Goal: Information Seeking & Learning: Learn about a topic

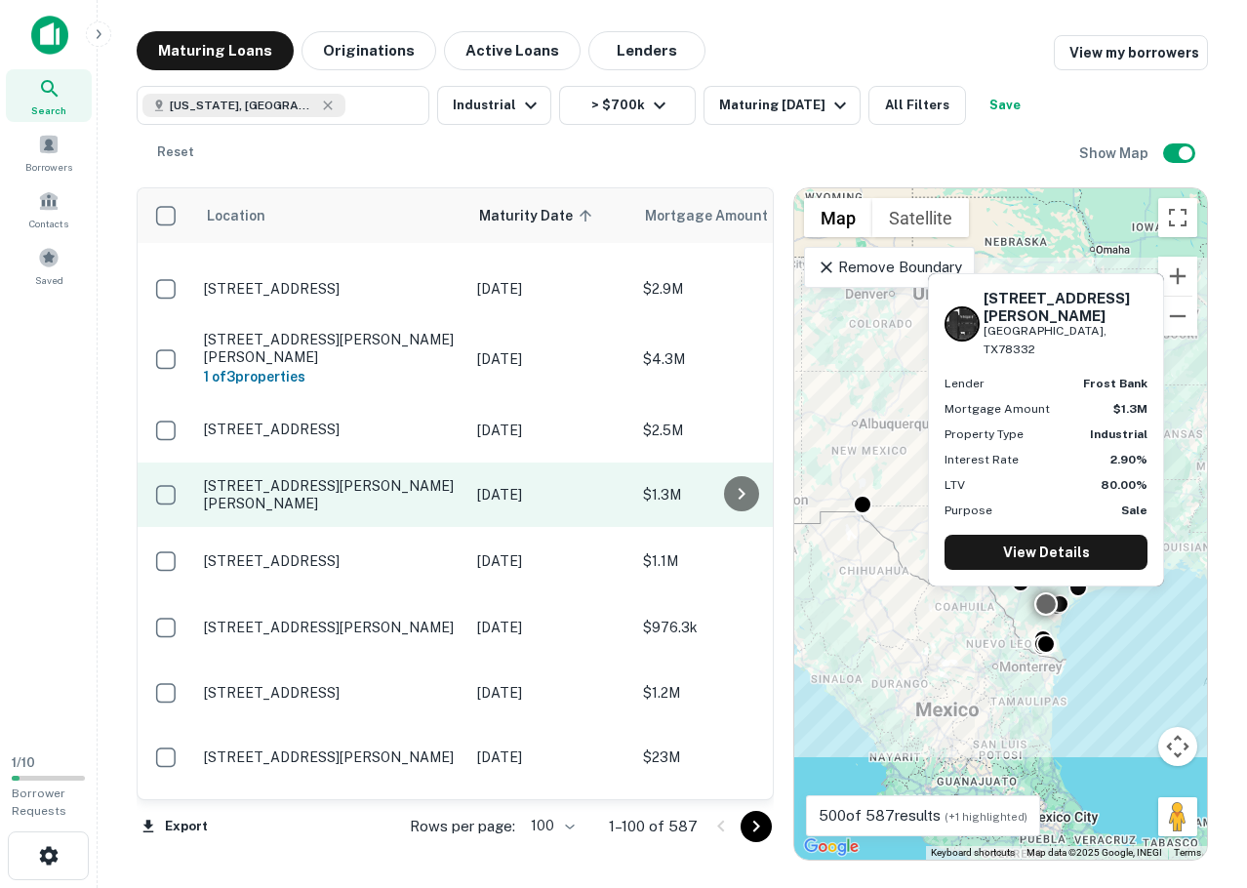
scroll to position [1952, 0]
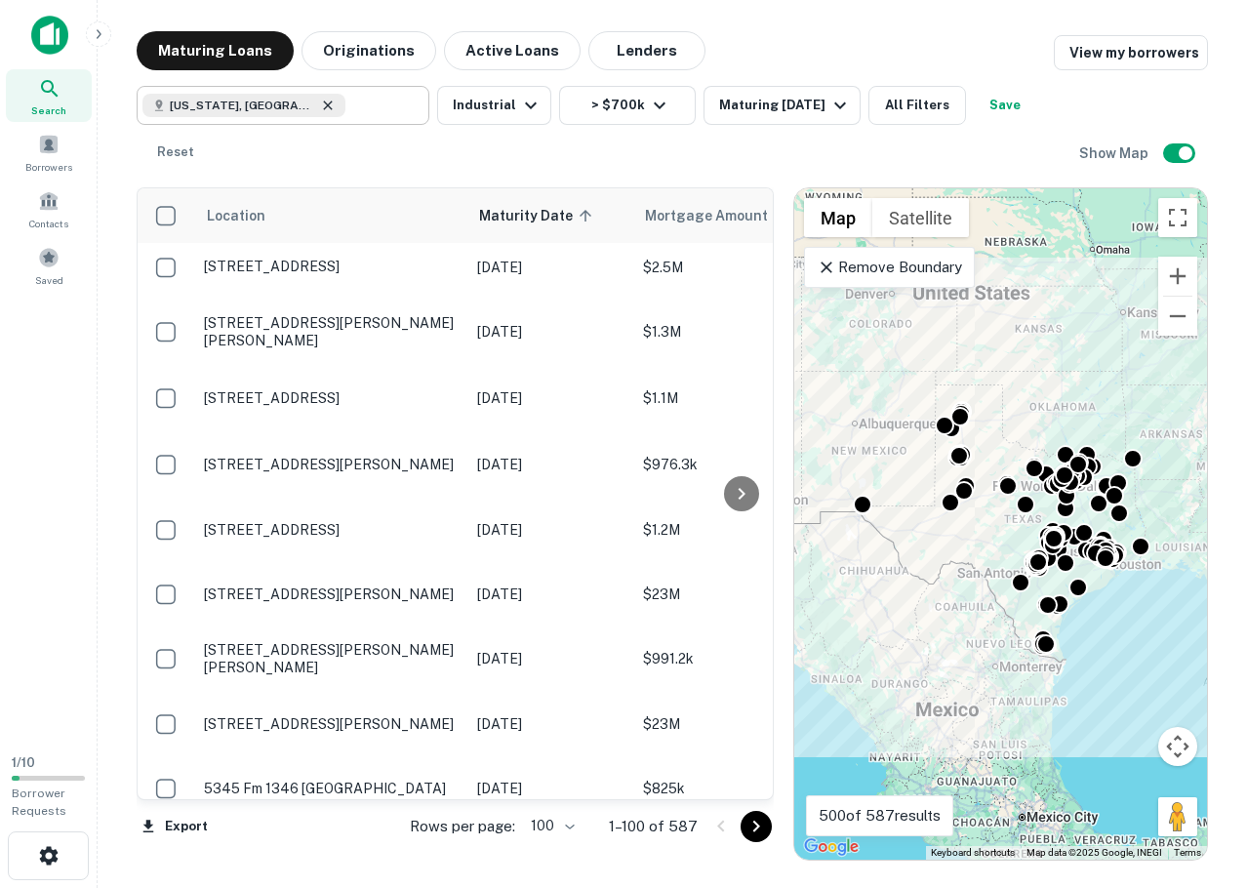
click at [323, 108] on icon at bounding box center [327, 105] width 9 height 9
click at [346, 108] on input "text" at bounding box center [383, 105] width 75 height 27
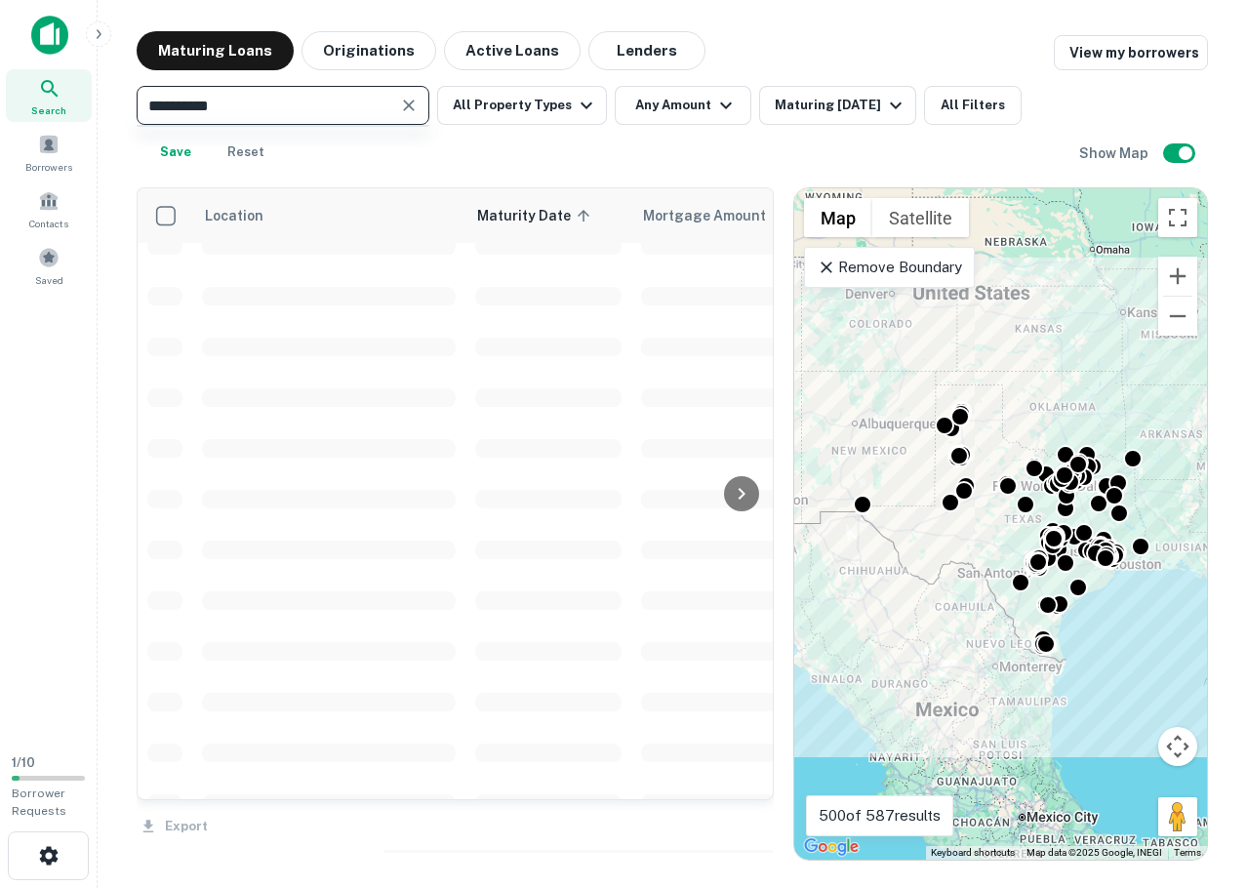
click at [246, 108] on input "**********" at bounding box center [267, 105] width 249 height 27
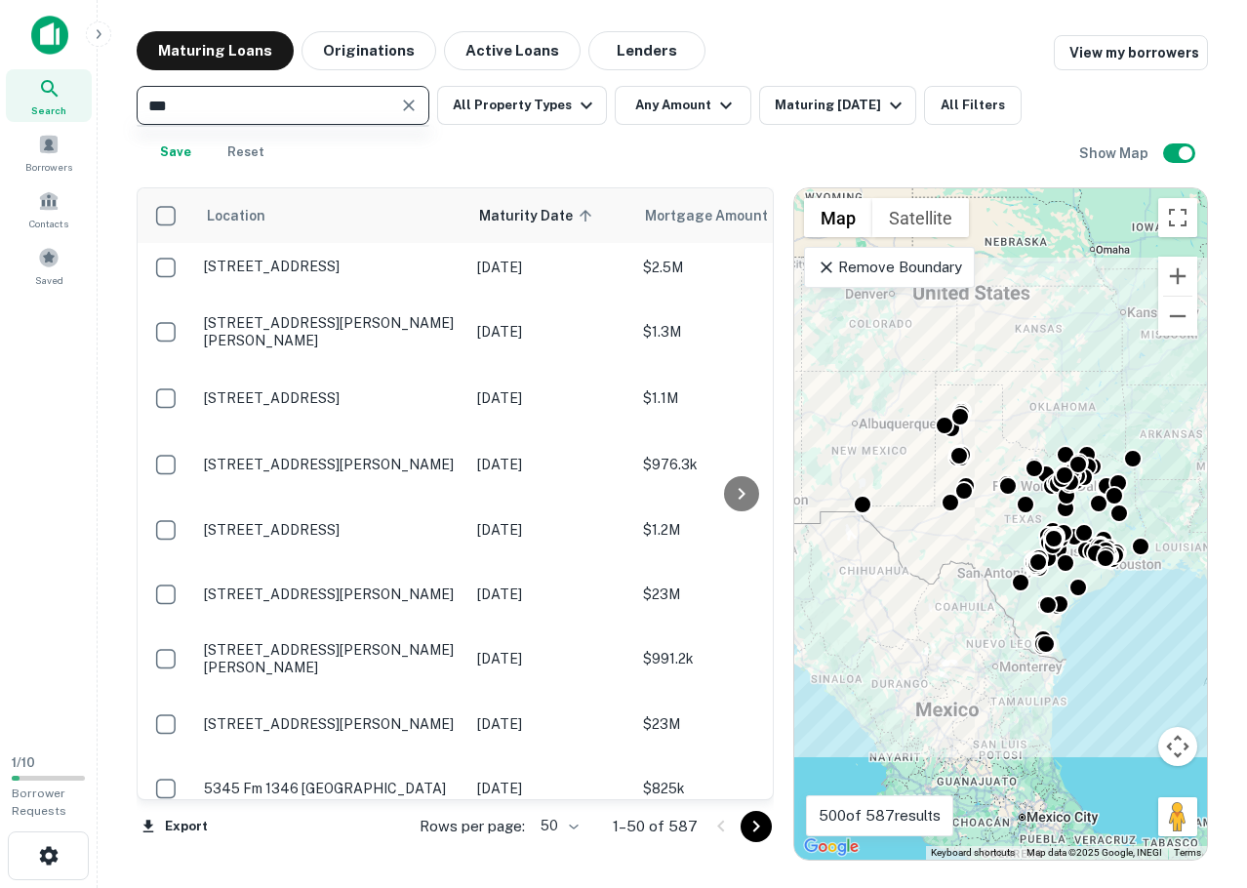
type input "****"
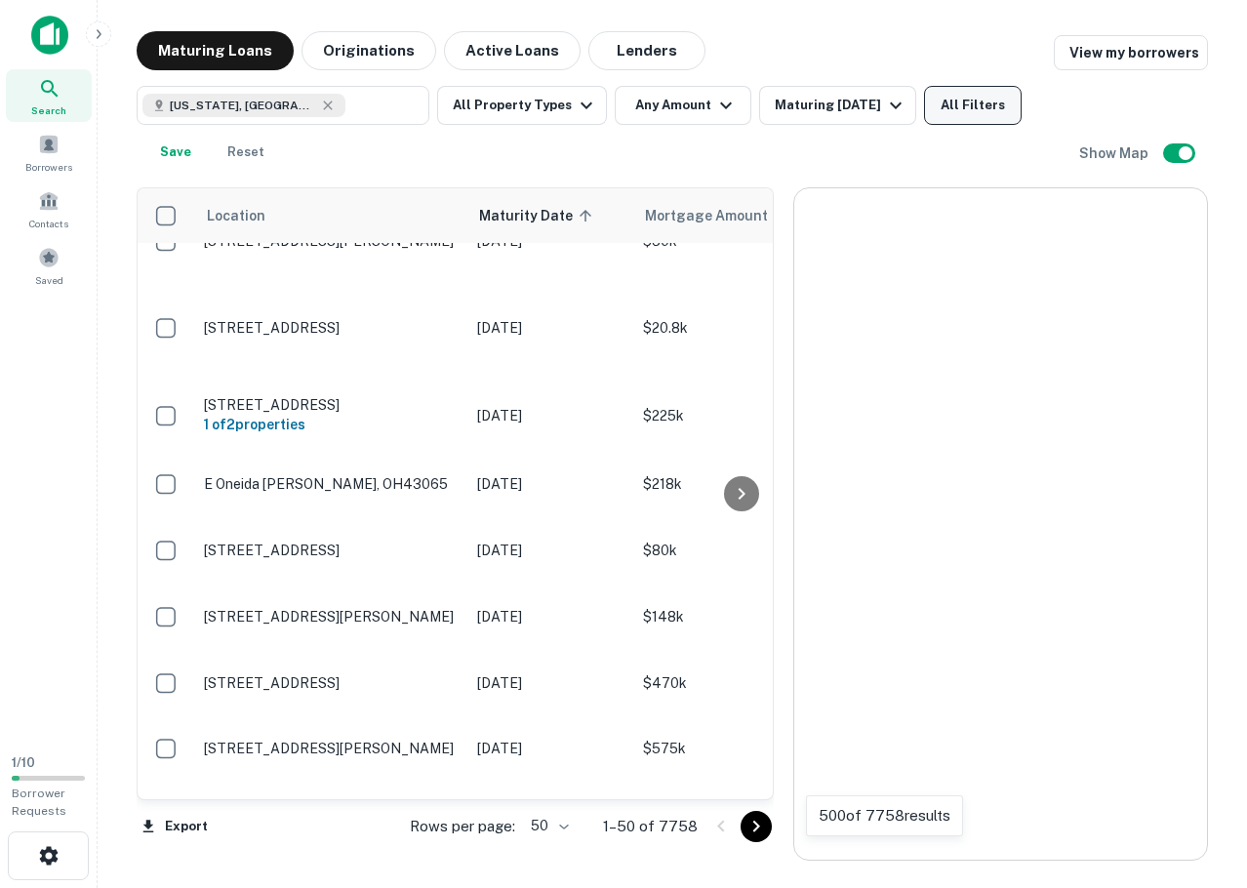
type input "*********"
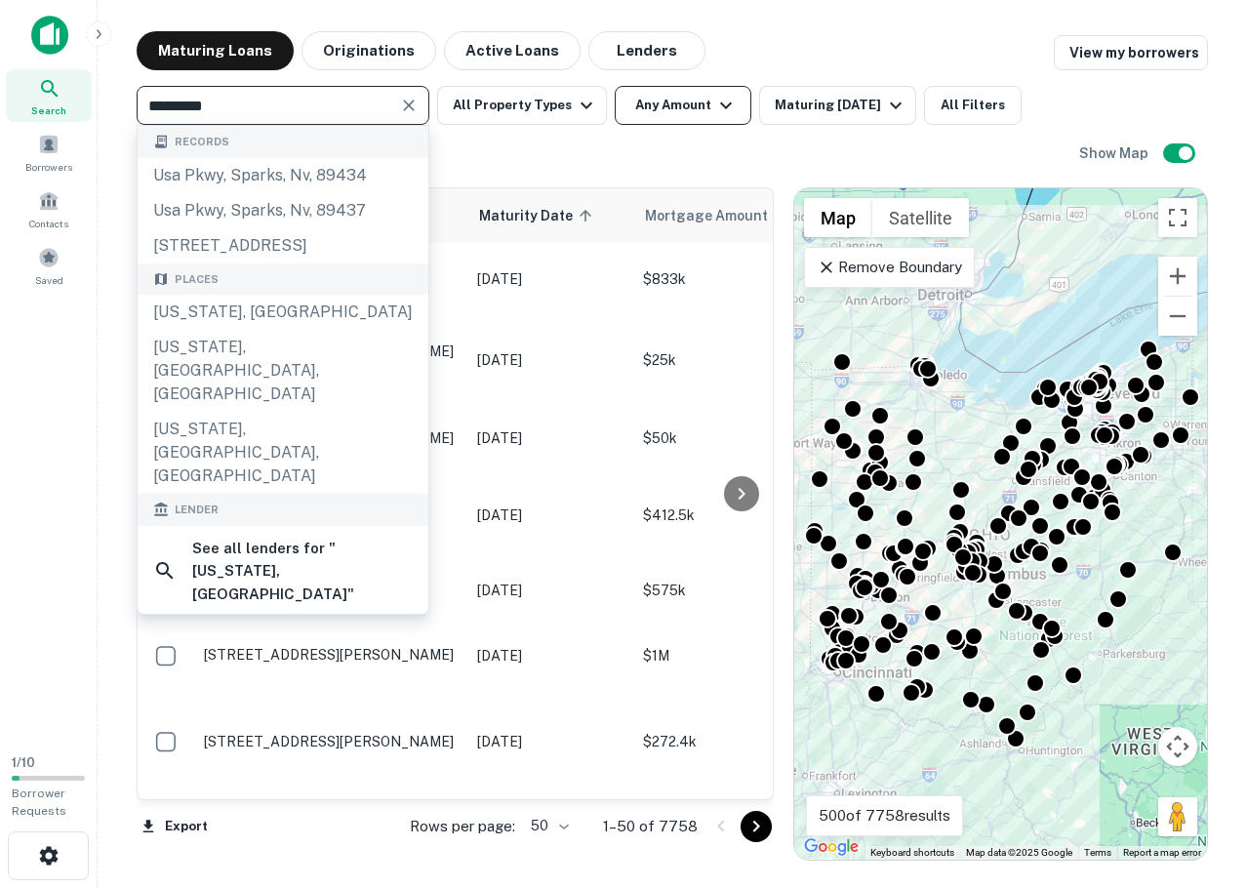
scroll to position [325, 0]
click at [645, 109] on button "Any Amount" at bounding box center [683, 105] width 137 height 39
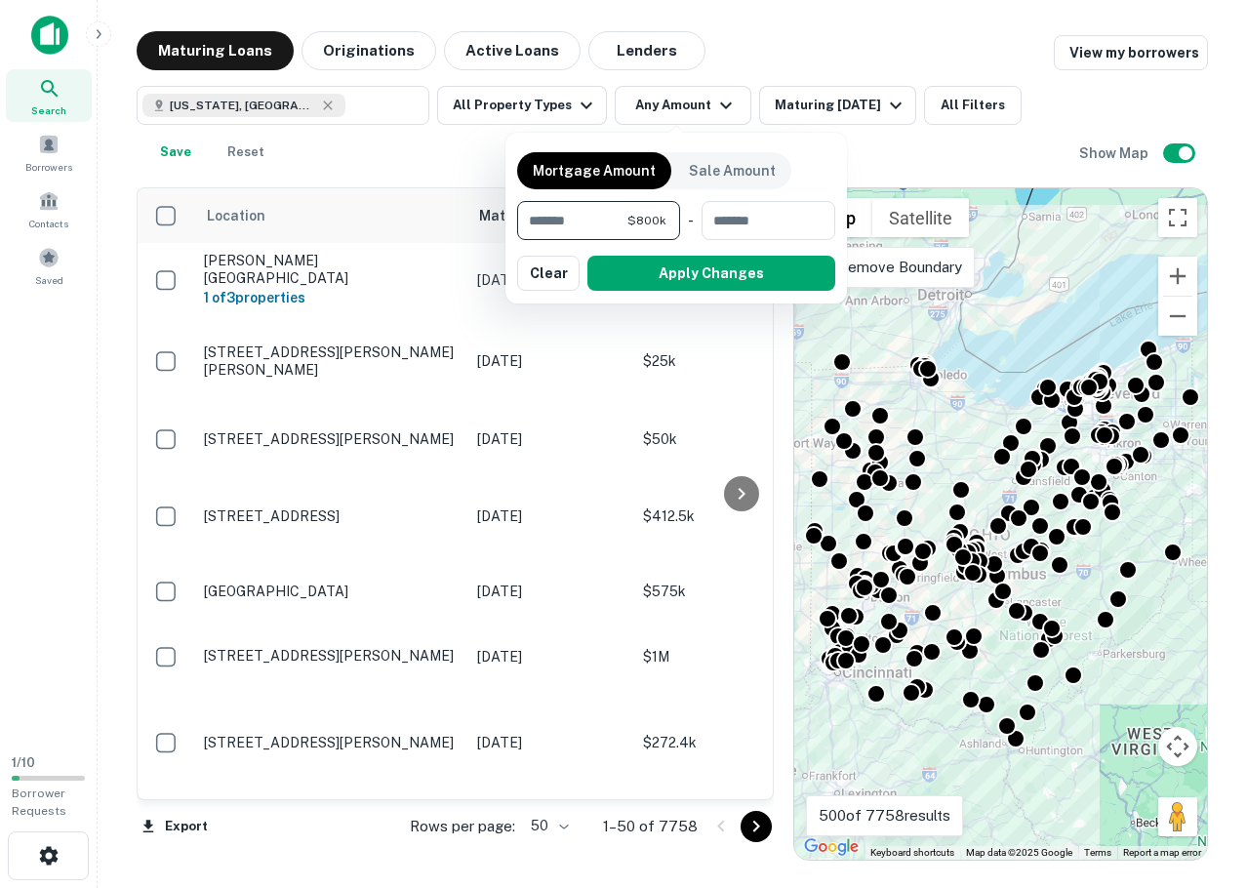
type input "******"
click at [535, 111] on div at bounding box center [623, 444] width 1247 height 888
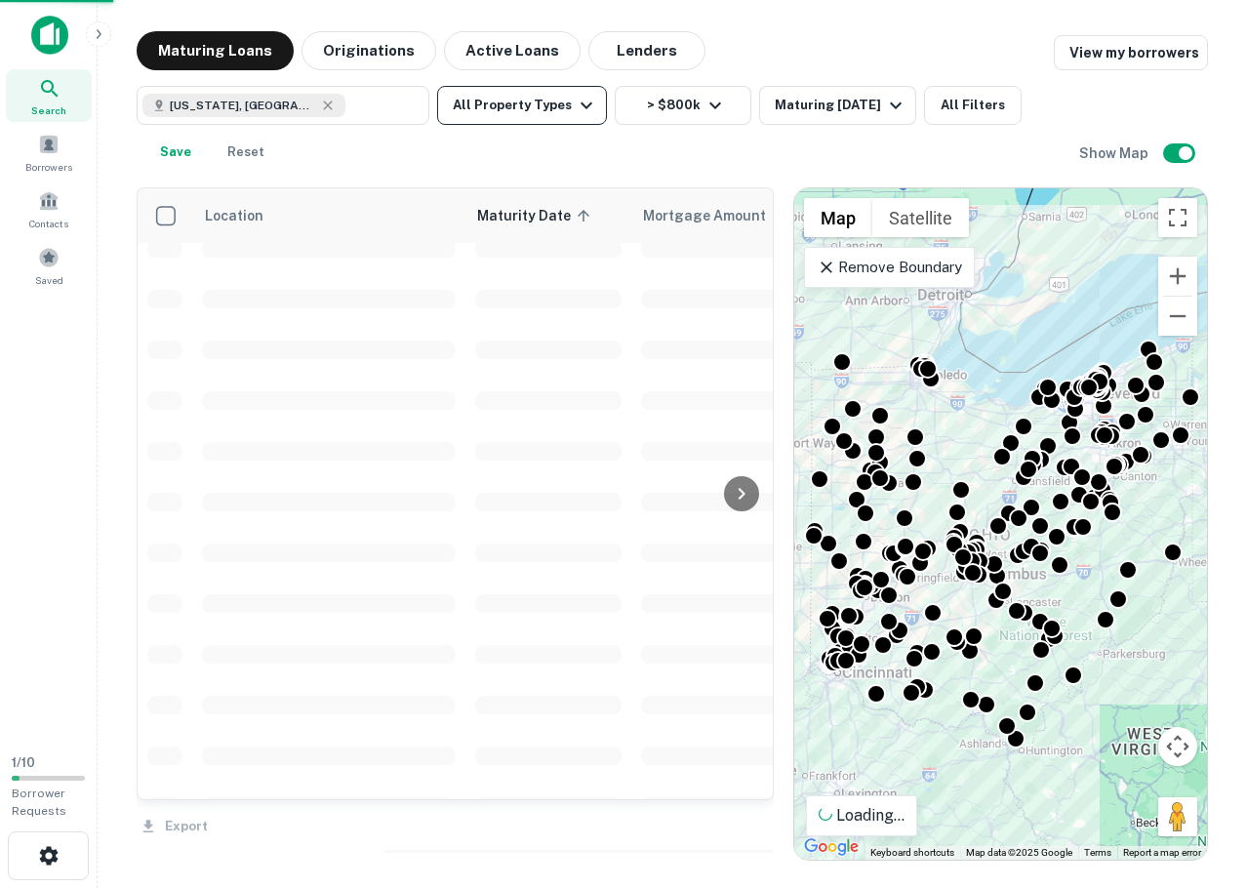
click at [537, 105] on button "All Property Types" at bounding box center [522, 105] width 170 height 39
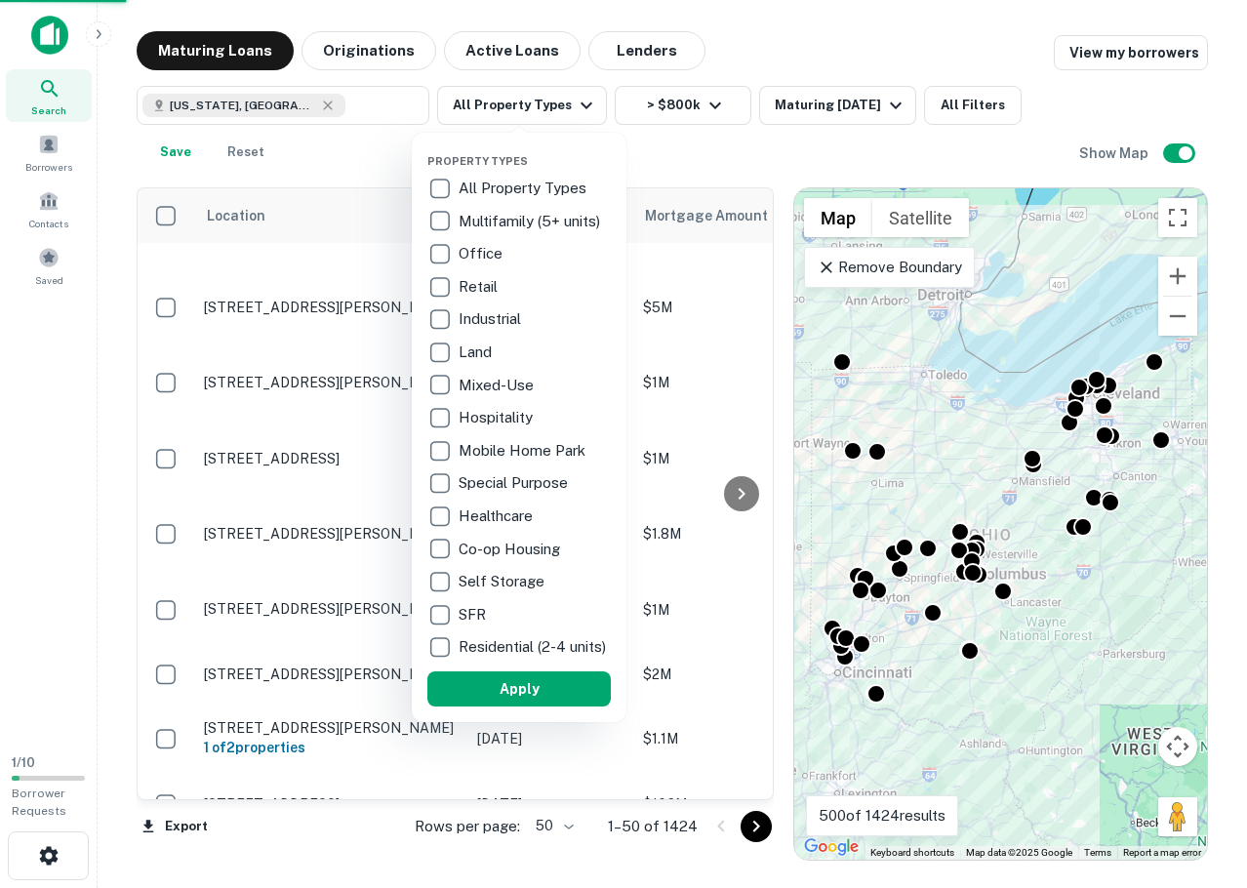
click at [496, 696] on button "Apply" at bounding box center [520, 689] width 184 height 35
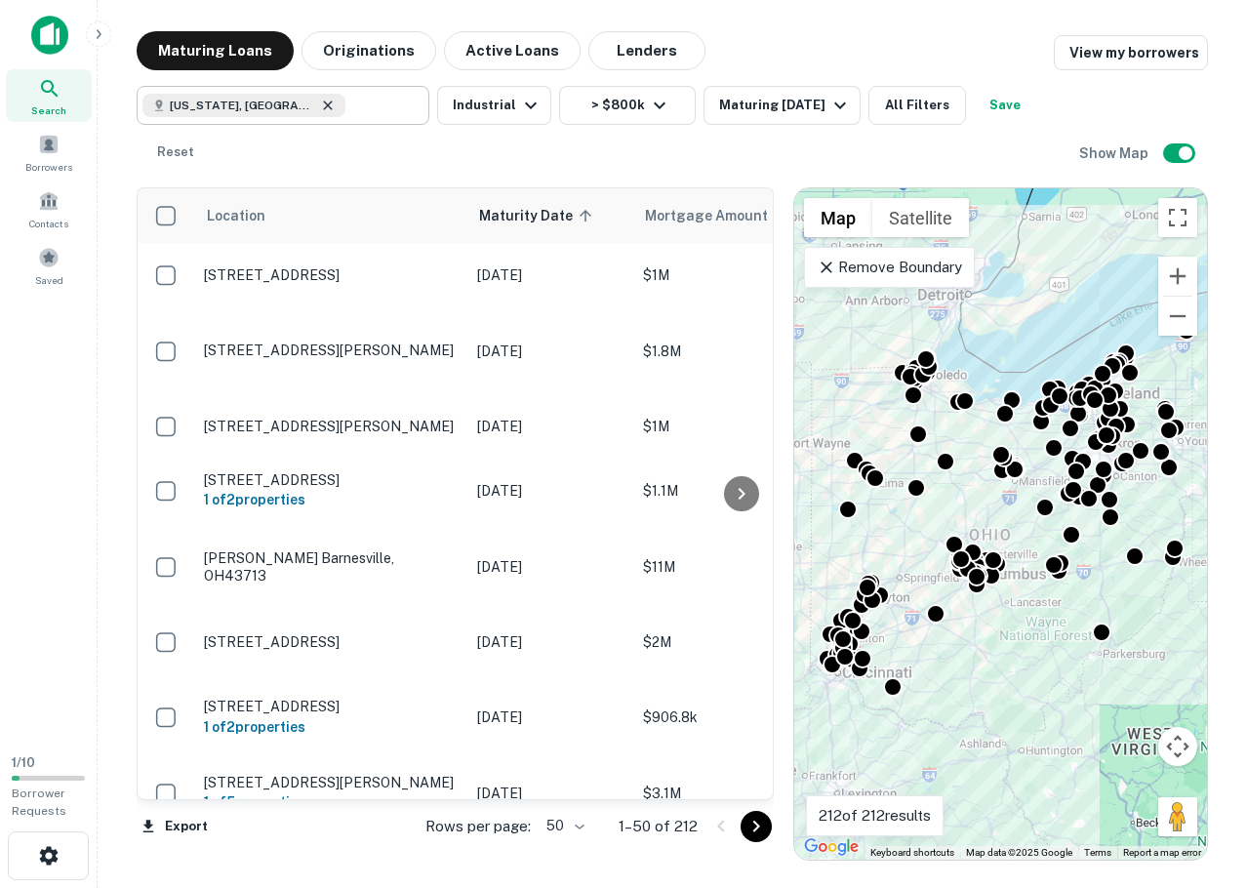
click at [320, 108] on icon at bounding box center [328, 106] width 16 height 16
click at [346, 109] on input "text" at bounding box center [383, 105] width 75 height 27
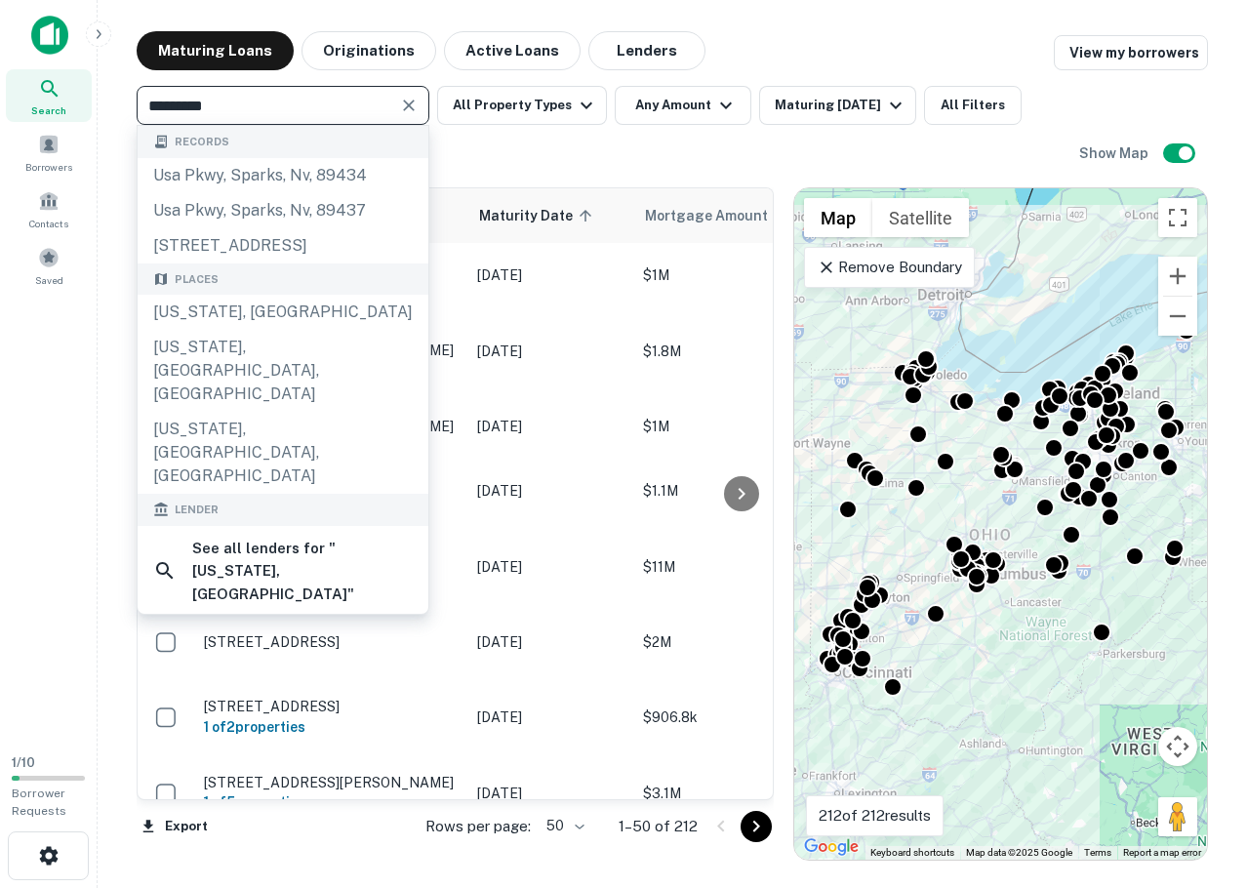
click at [254, 108] on input "*********" at bounding box center [267, 105] width 249 height 27
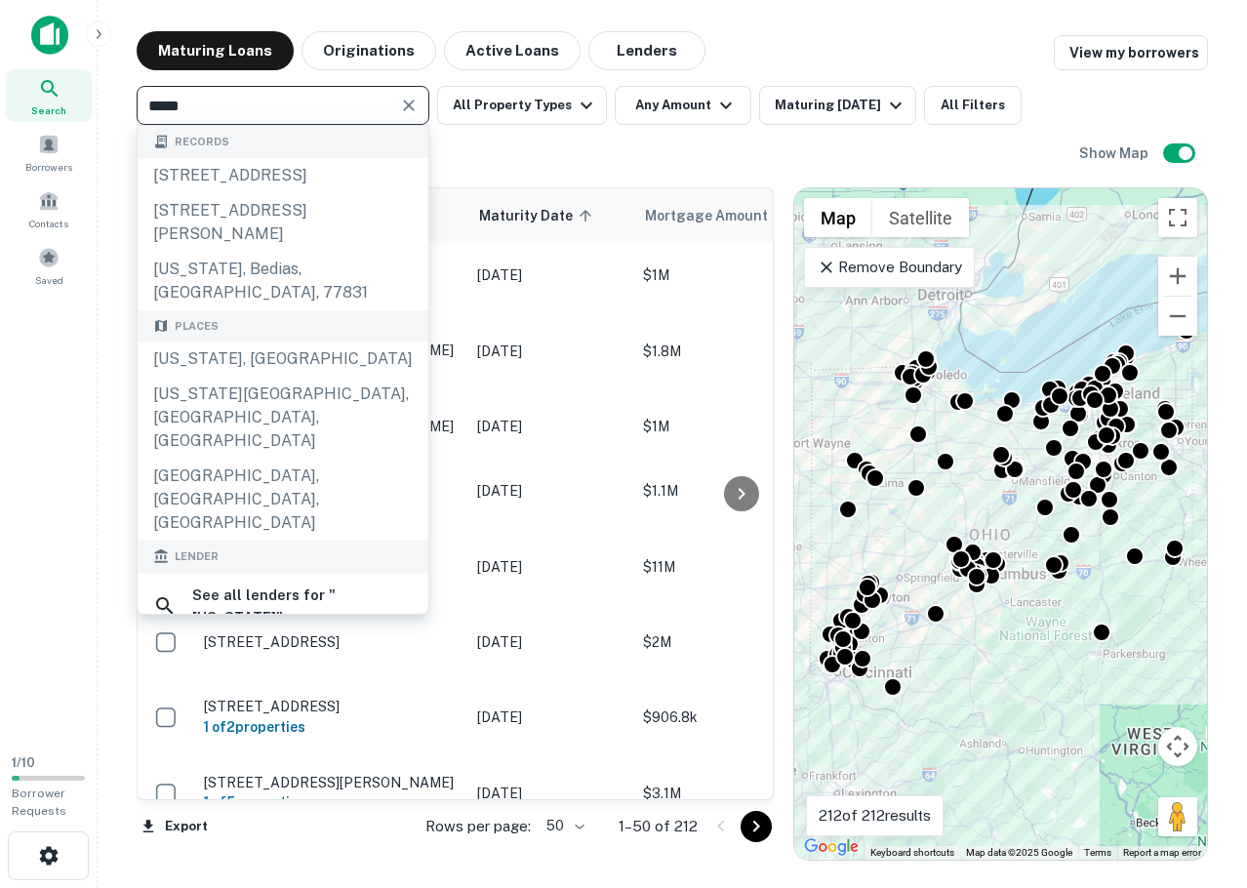
click at [254, 101] on input "*****" at bounding box center [267, 105] width 249 height 27
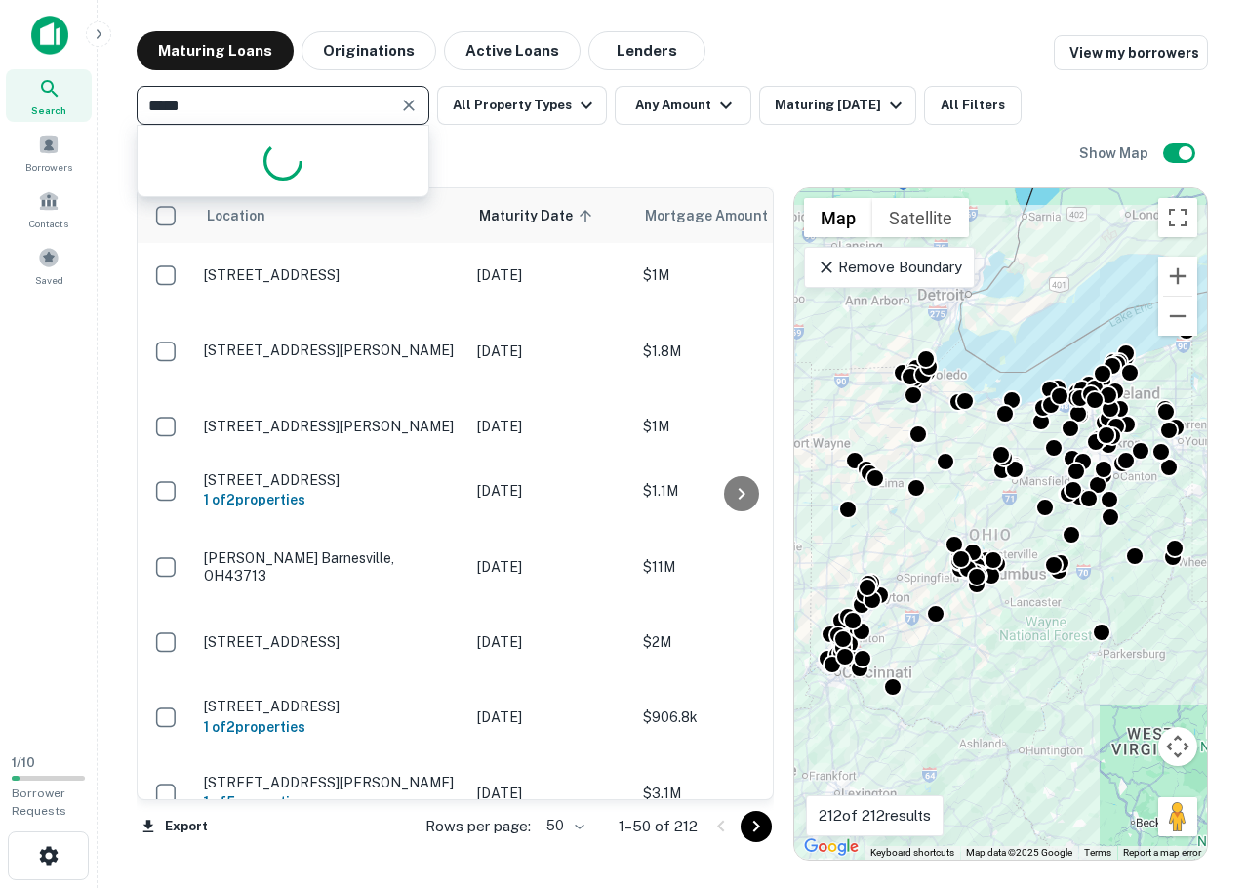
type input "******"
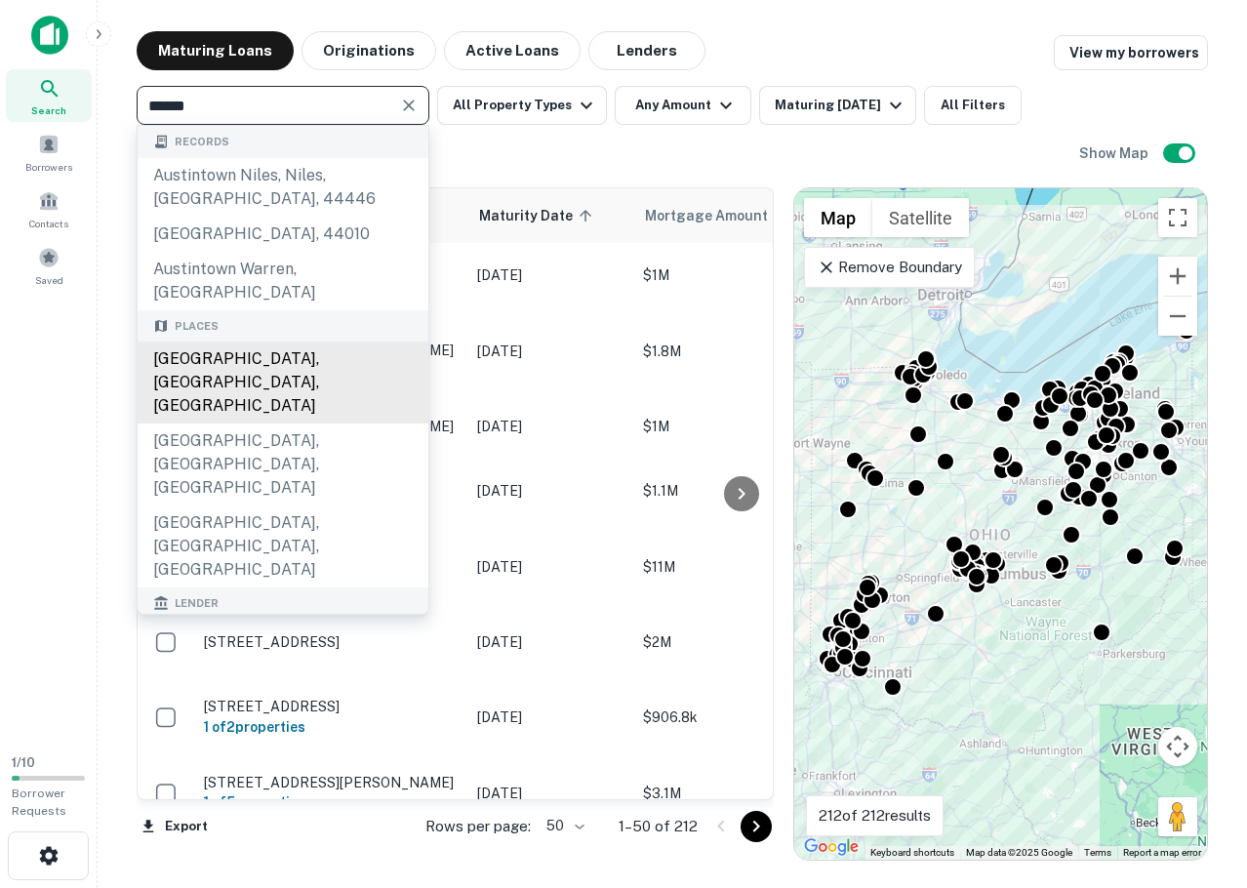
click at [251, 360] on div "[GEOGRAPHIC_DATA], [GEOGRAPHIC_DATA], [GEOGRAPHIC_DATA]" at bounding box center [283, 383] width 291 height 82
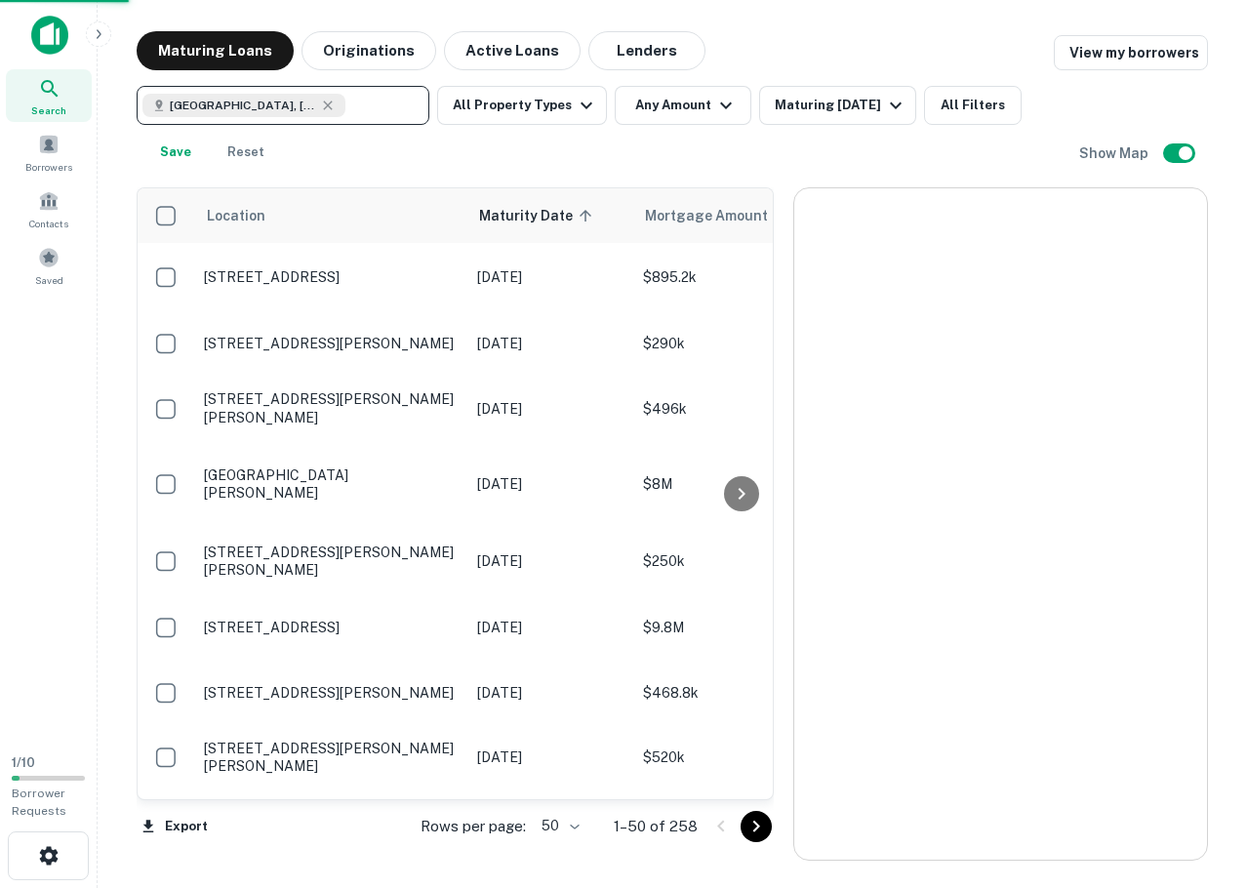
click at [579, 138] on div "[GEOGRAPHIC_DATA], [GEOGRAPHIC_DATA], [GEOGRAPHIC_DATA] ​ All Property Types An…" at bounding box center [608, 129] width 943 height 86
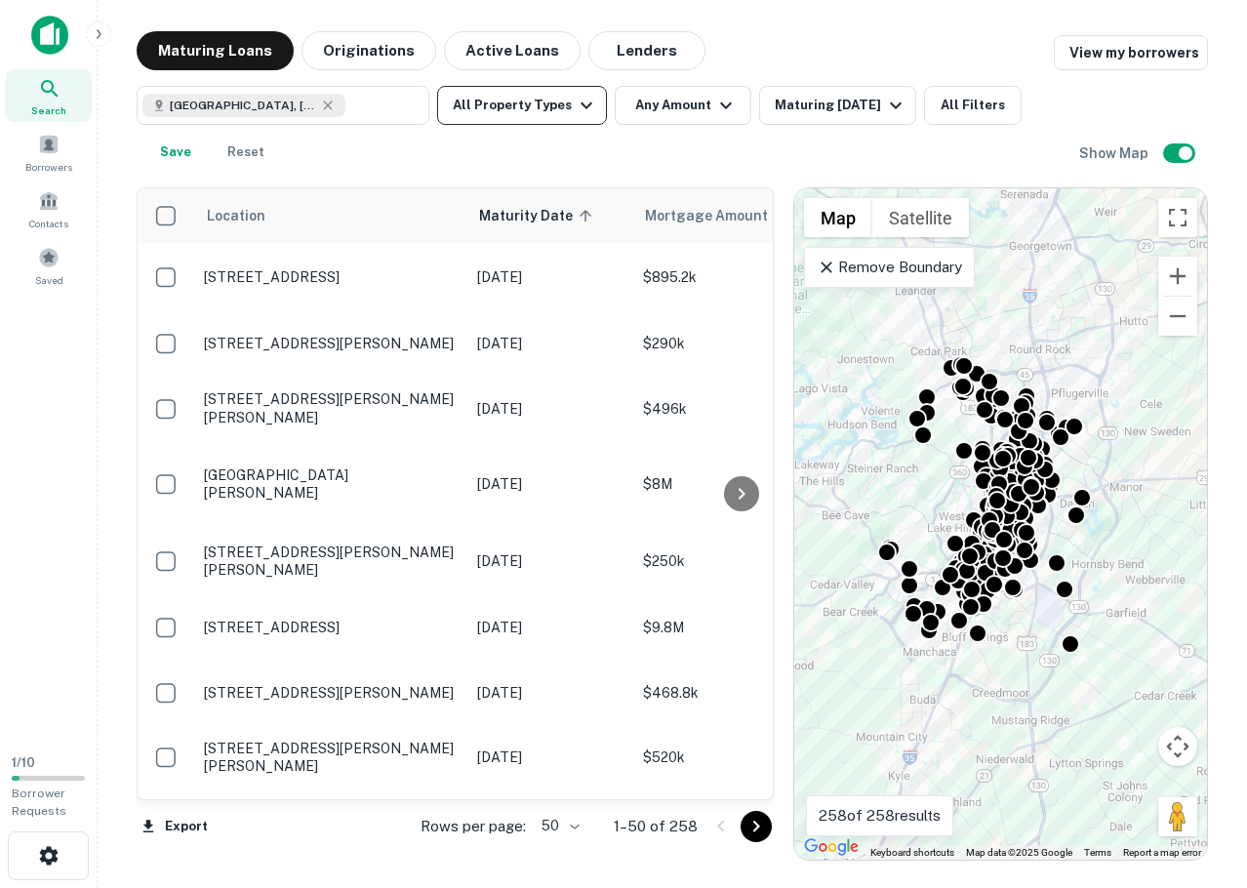
click at [520, 105] on button "All Property Types" at bounding box center [522, 105] width 170 height 39
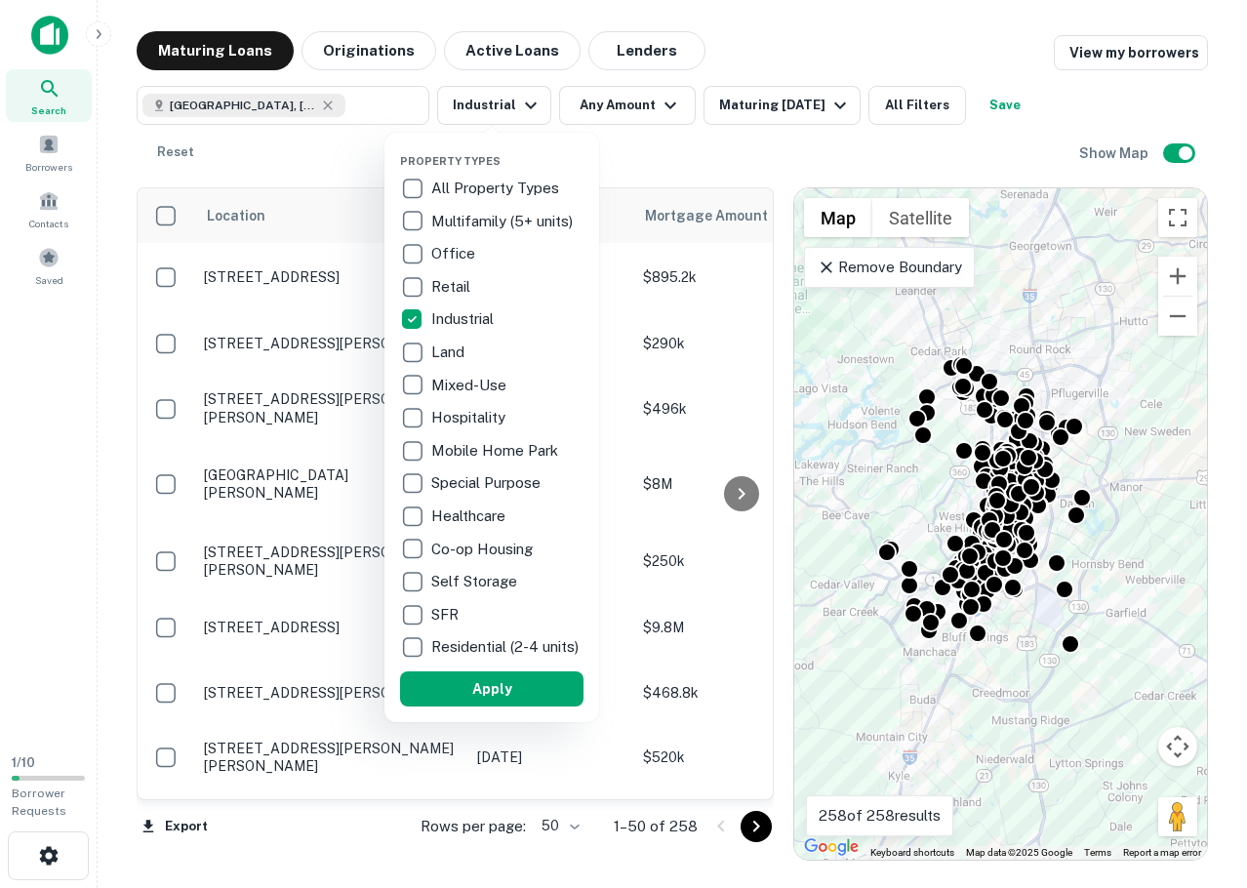
click at [622, 112] on div at bounding box center [623, 444] width 1247 height 888
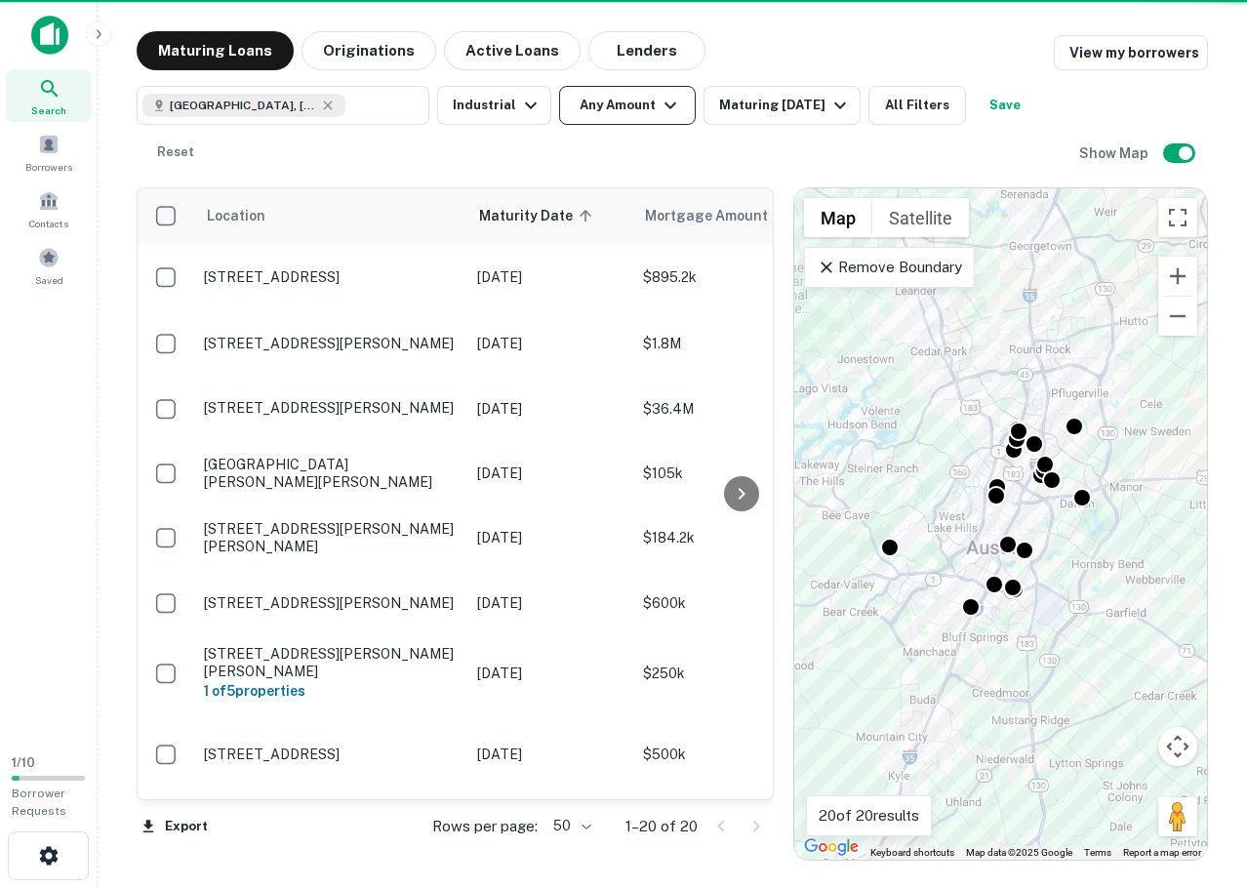
click at [619, 102] on button "Any Amount" at bounding box center [627, 105] width 137 height 39
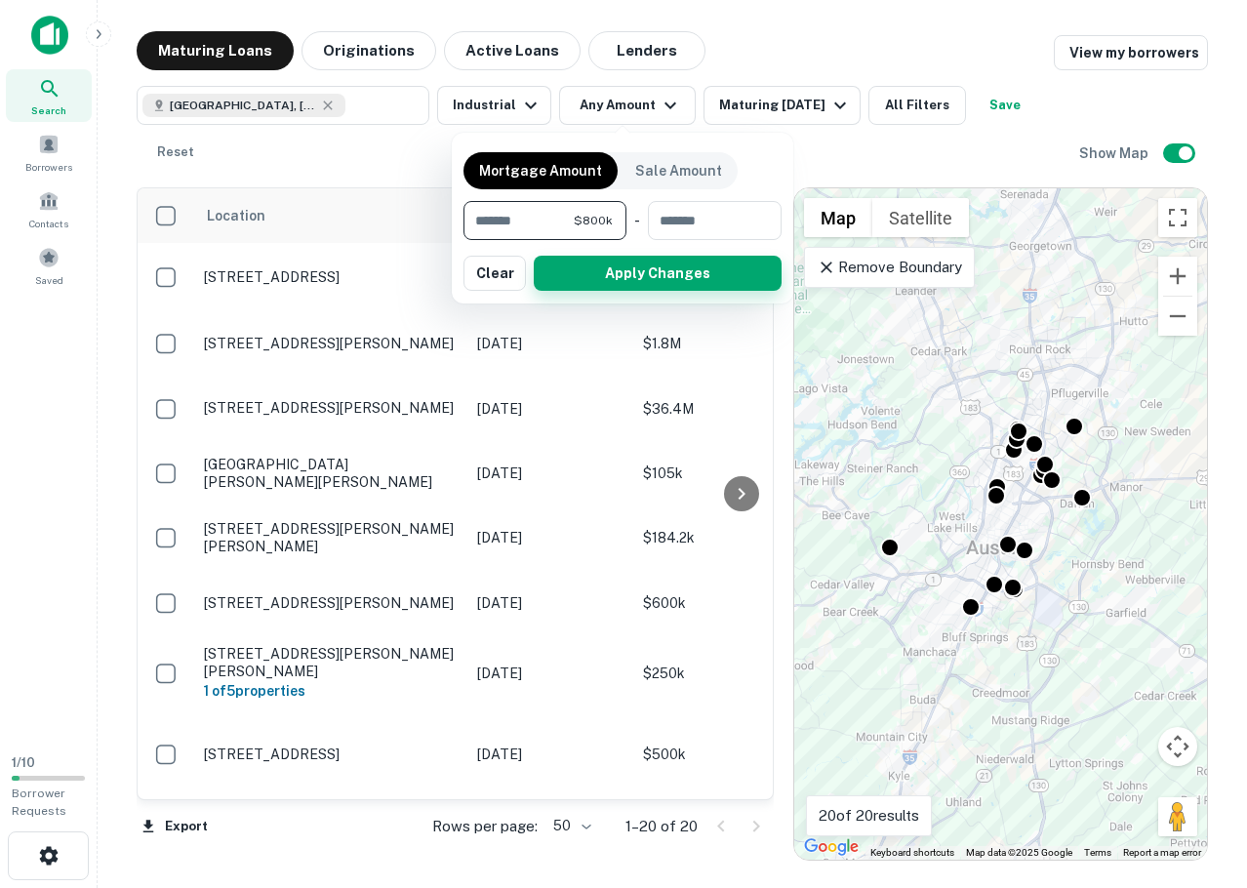
type input "******"
click at [581, 269] on button "Apply Changes" at bounding box center [658, 273] width 248 height 35
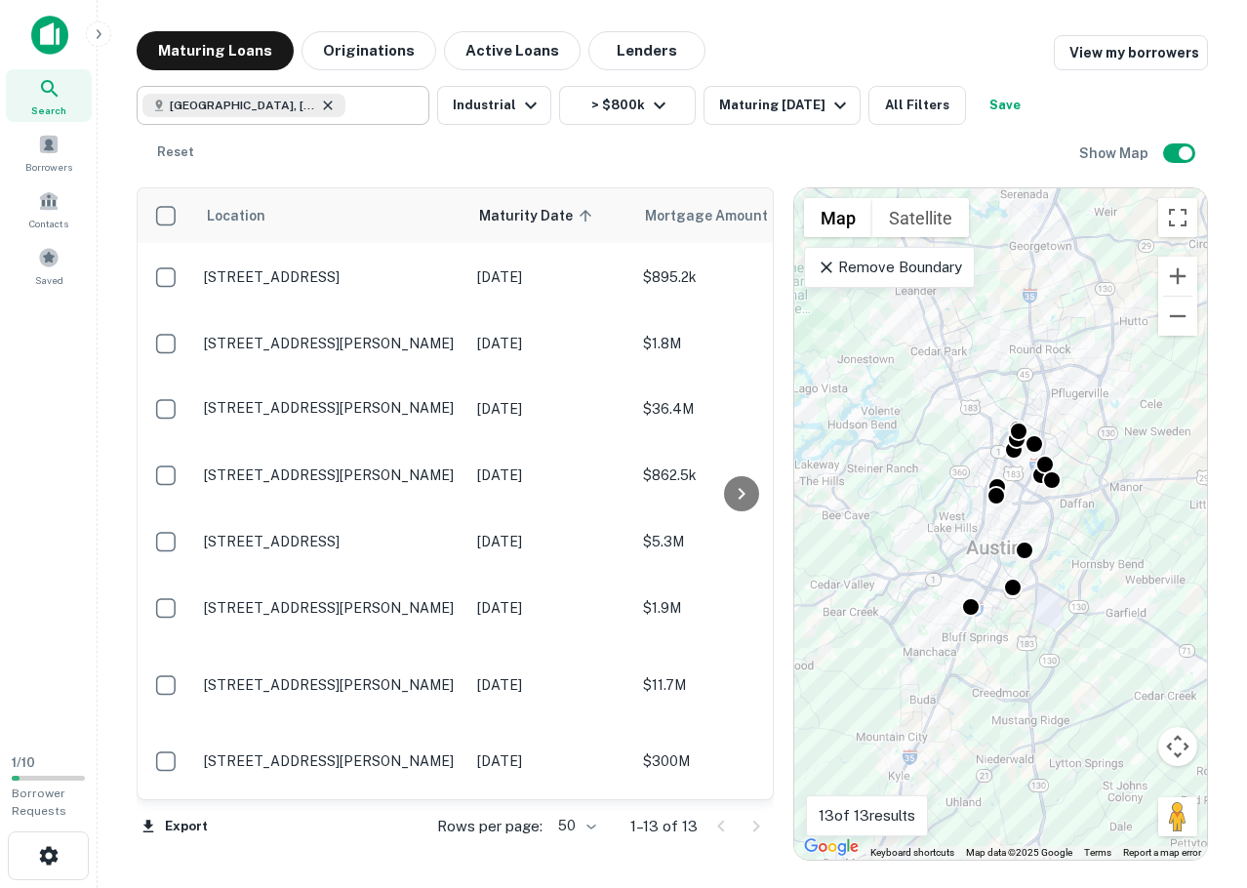
click at [320, 105] on icon at bounding box center [328, 106] width 16 height 16
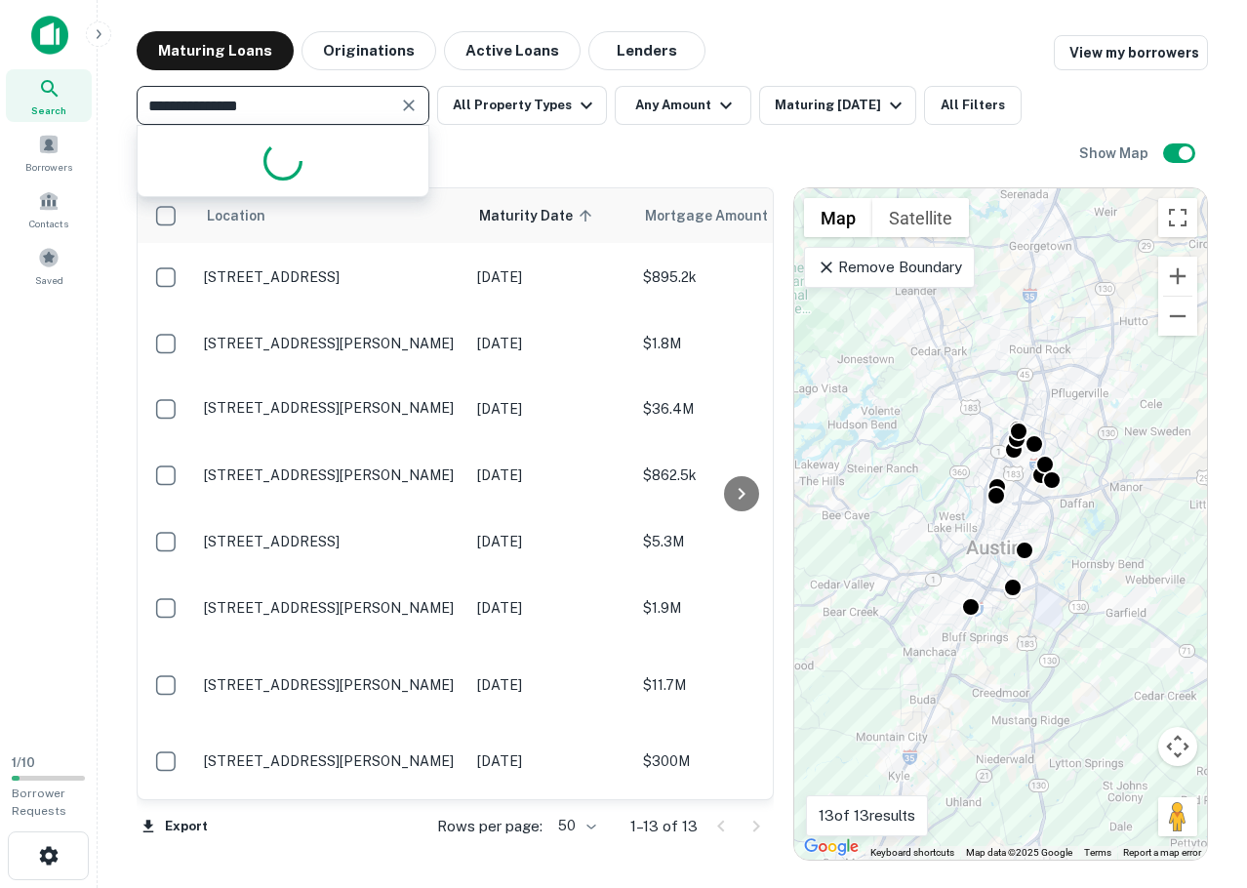
click at [265, 105] on input "**********" at bounding box center [267, 105] width 249 height 27
click at [289, 105] on input "**********" at bounding box center [267, 105] width 249 height 27
type input "****"
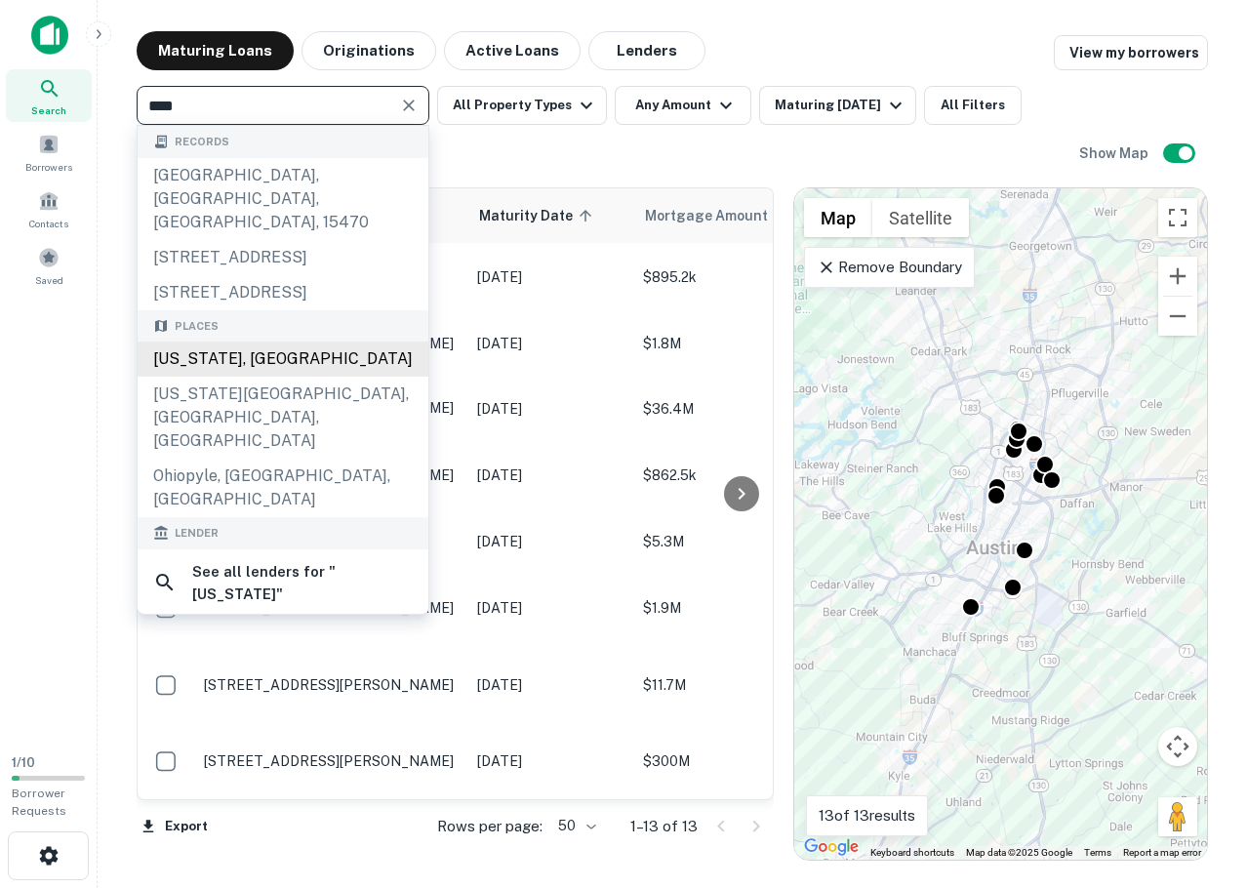
click at [285, 364] on div "[US_STATE], [GEOGRAPHIC_DATA]" at bounding box center [283, 359] width 291 height 35
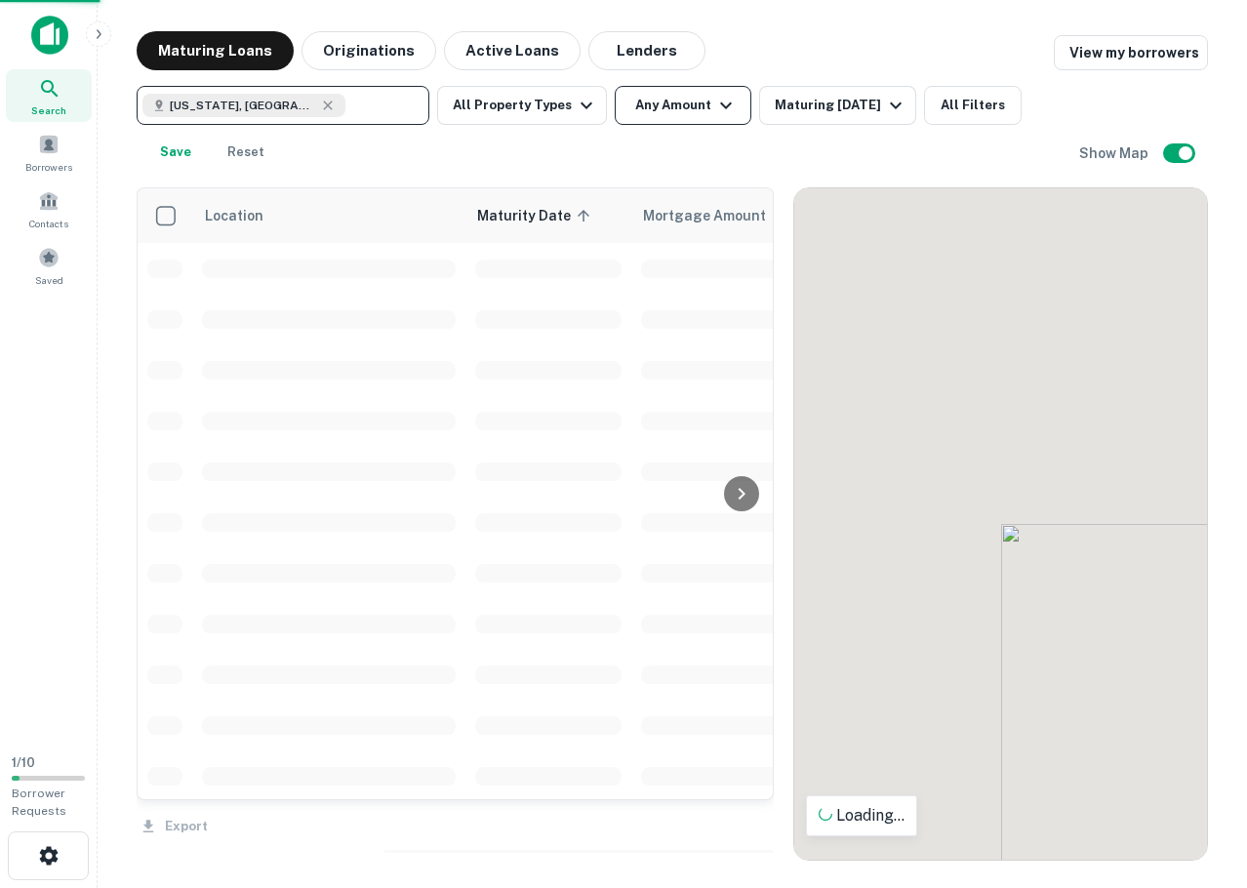
click at [644, 109] on button "Any Amount" at bounding box center [683, 105] width 137 height 39
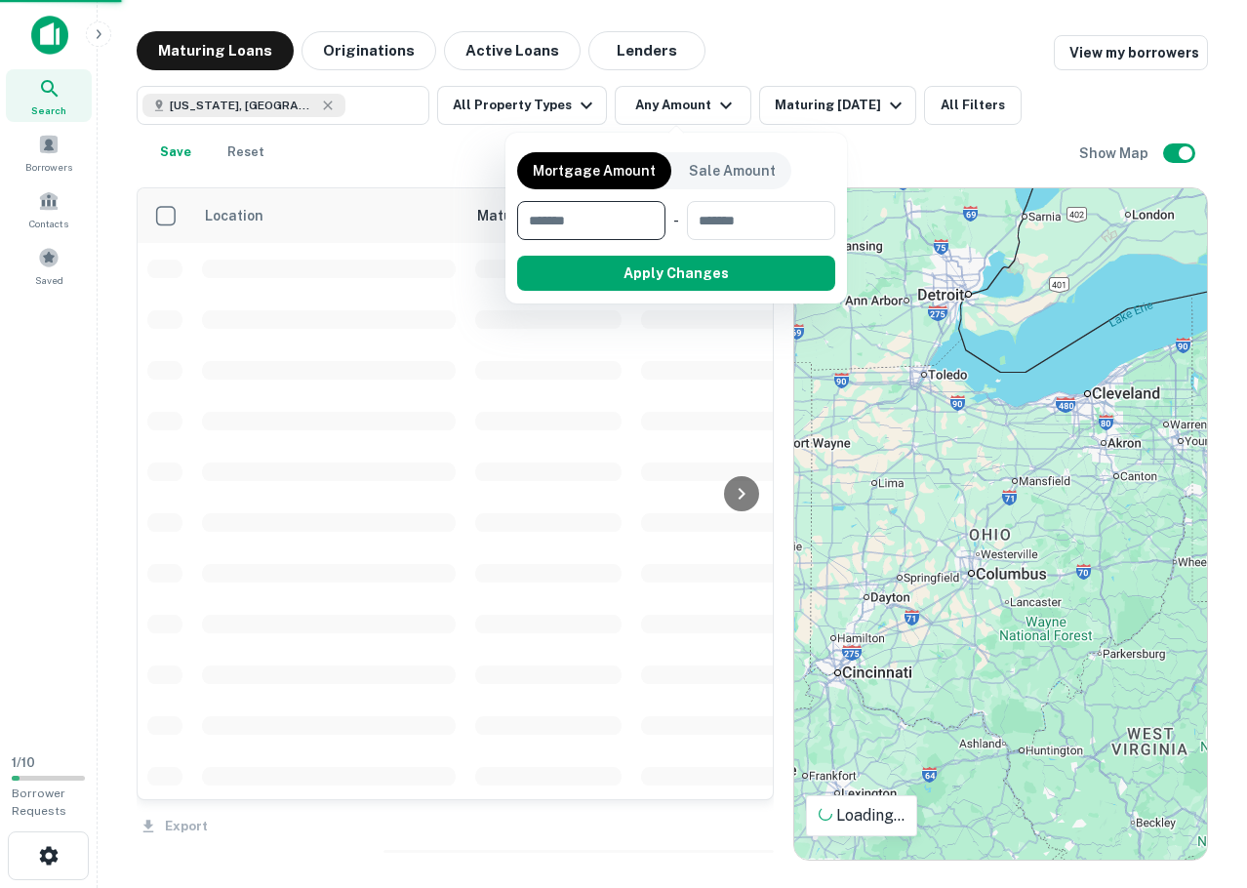
click at [621, 216] on input "number" at bounding box center [584, 220] width 135 height 39
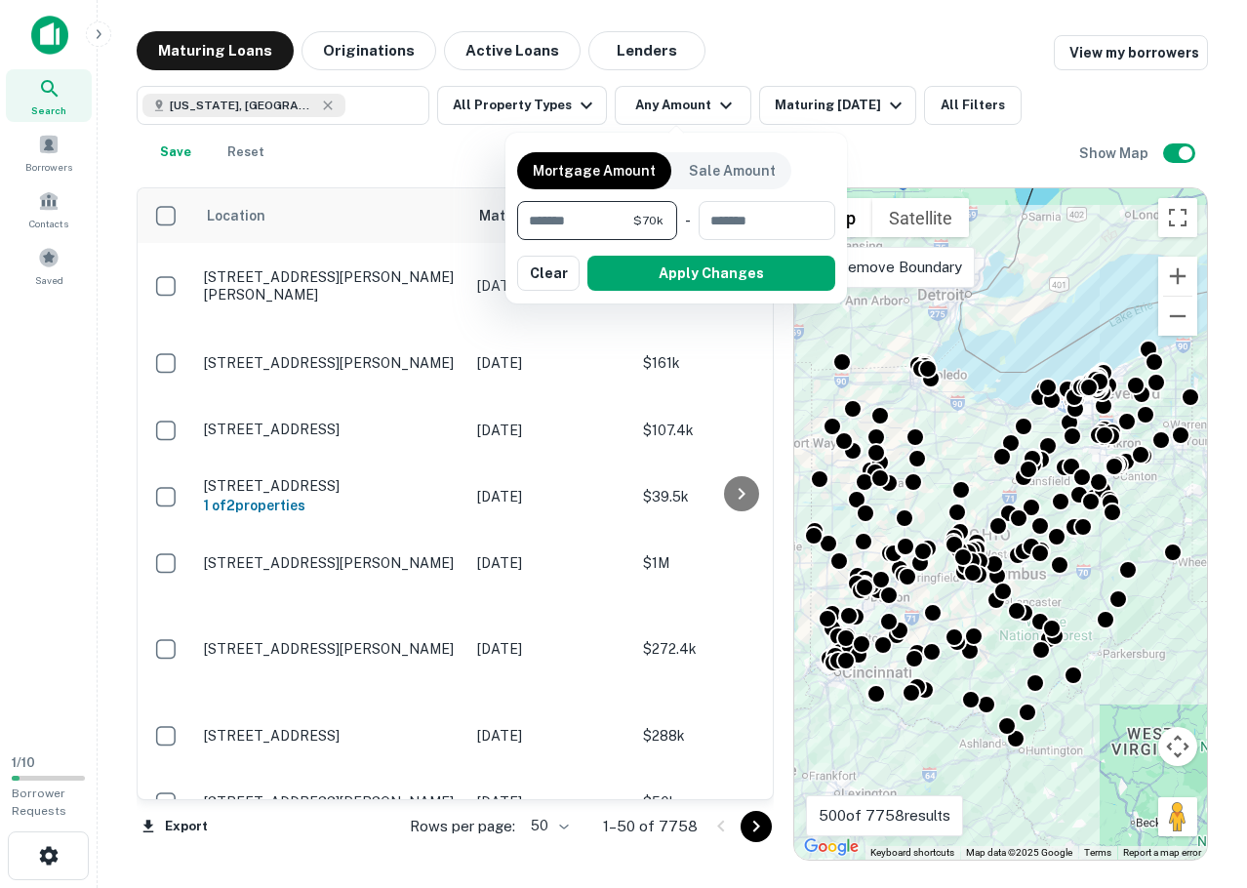
drag, startPoint x: 604, startPoint y: 213, endPoint x: 392, endPoint y: 212, distance: 211.8
click at [392, 212] on div "Mortgage Amount Sale Amount ***** $70k ​ - ​ Apply Changes Clear" at bounding box center [623, 444] width 1247 height 888
type input "******"
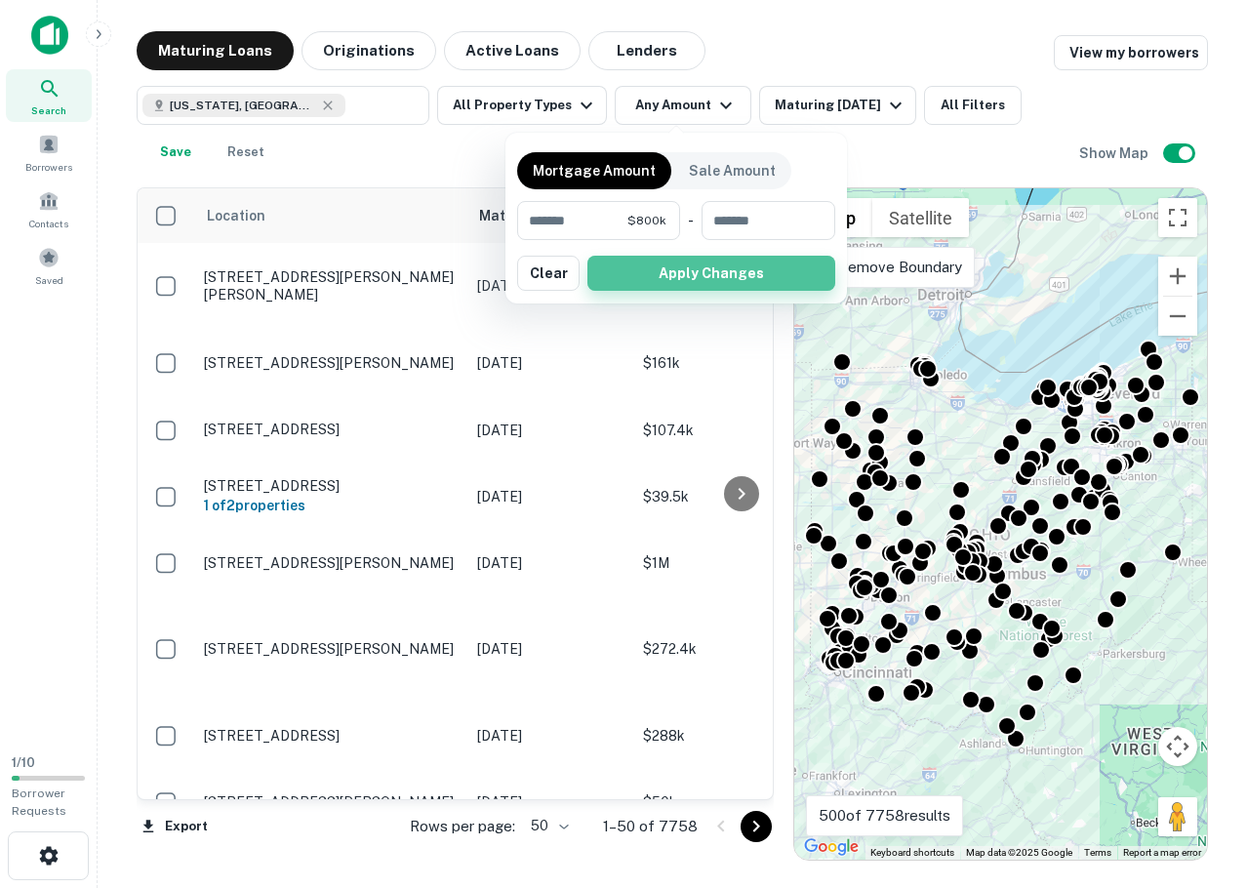
click at [694, 276] on button "Apply Changes" at bounding box center [712, 273] width 248 height 35
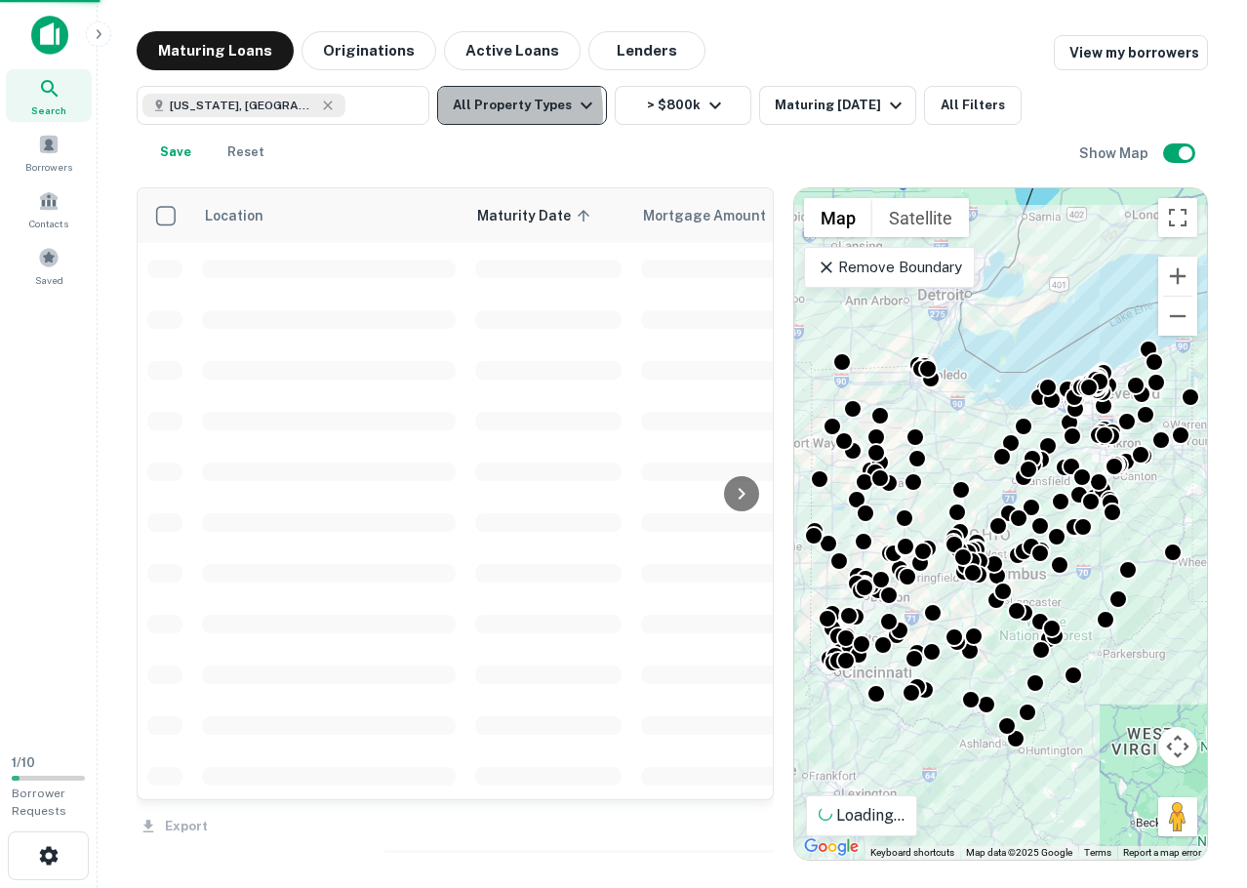
click at [456, 113] on button "All Property Types" at bounding box center [522, 105] width 170 height 39
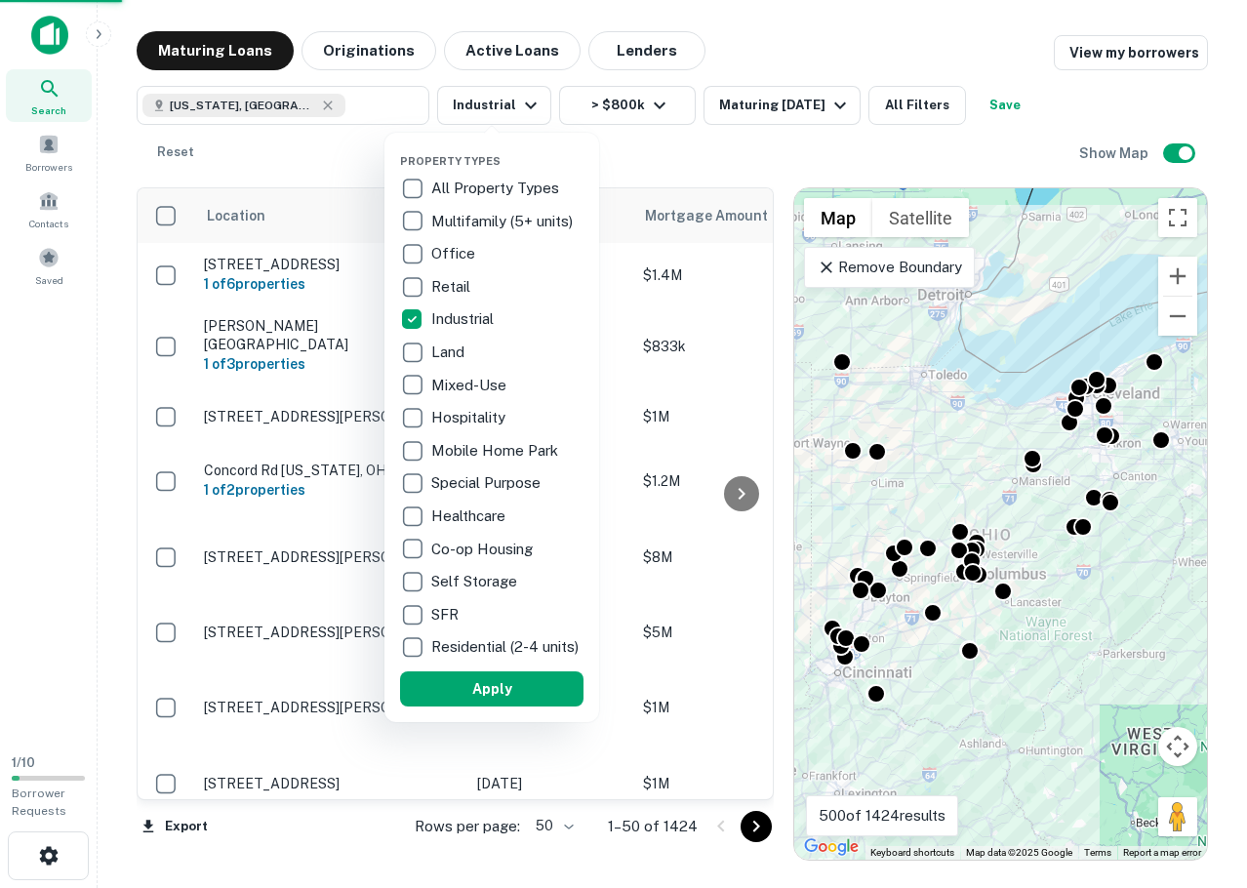
click at [353, 147] on div at bounding box center [623, 444] width 1247 height 888
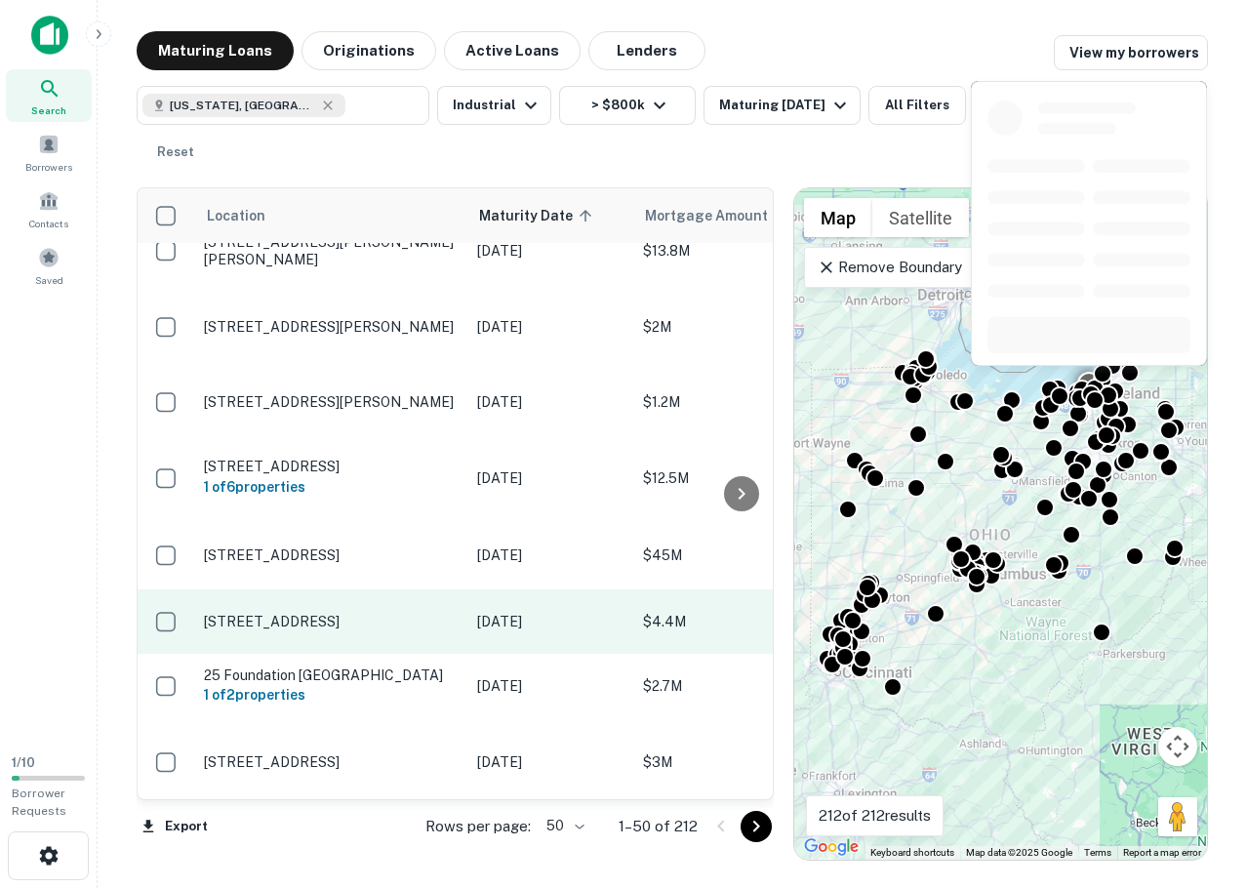
scroll to position [3070, 0]
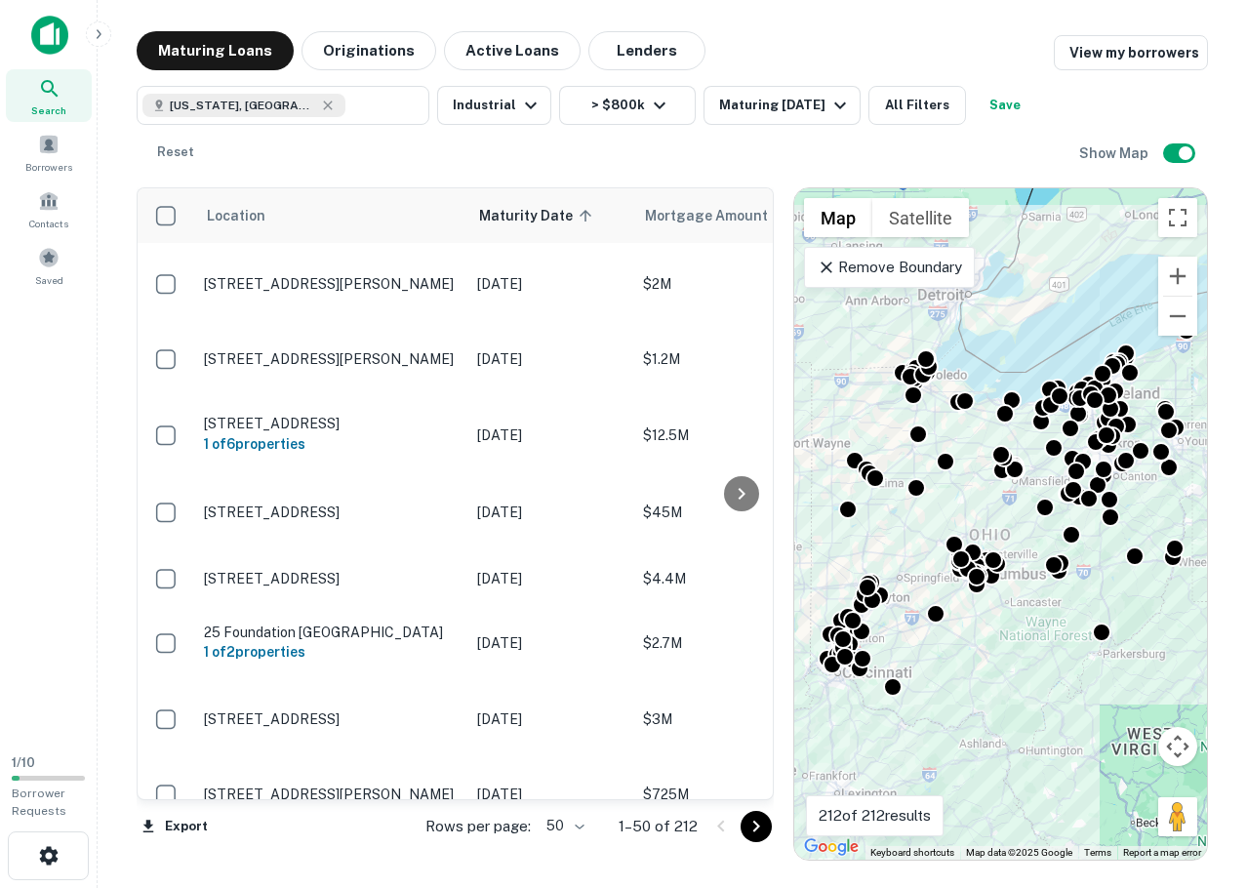
click at [766, 828] on icon "Go to next page" at bounding box center [756, 826] width 23 height 23
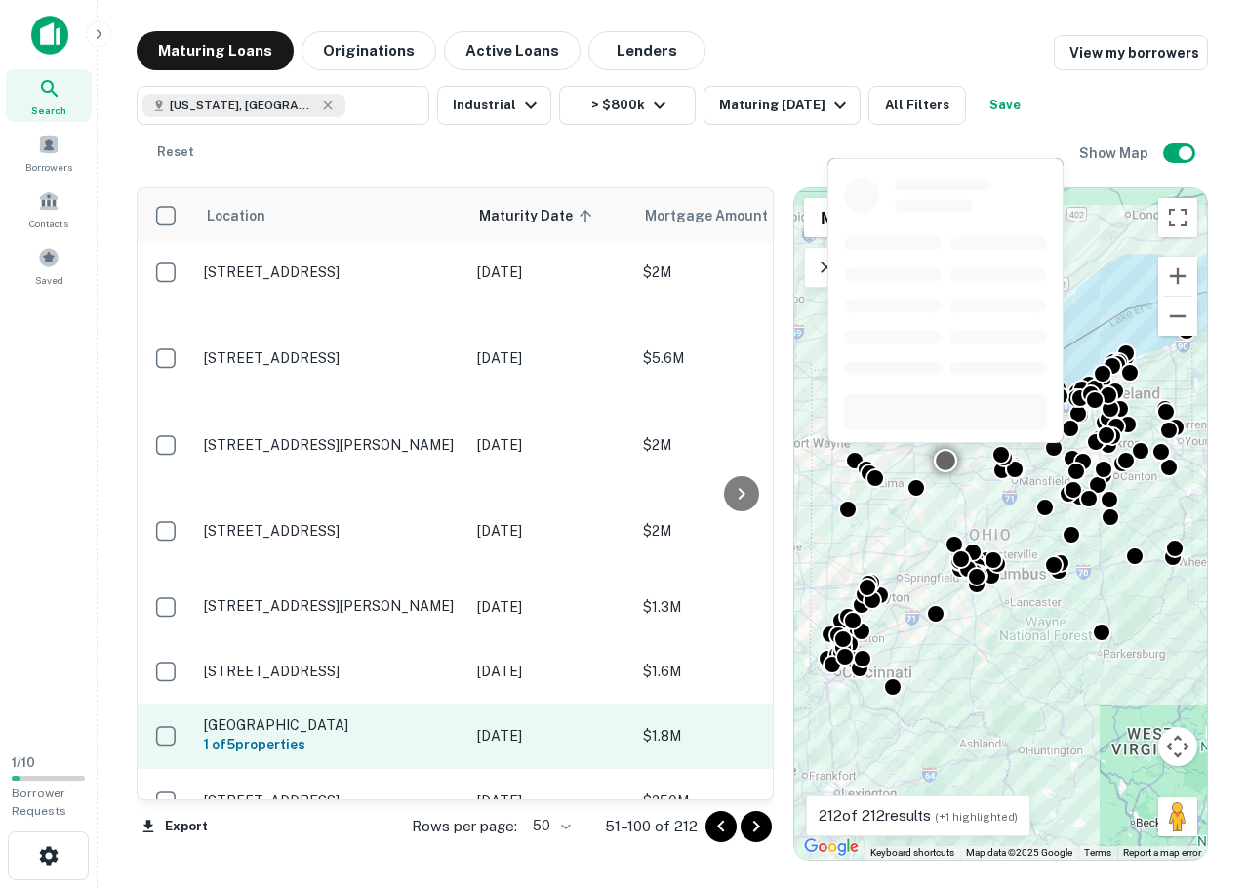
scroll to position [2937, 0]
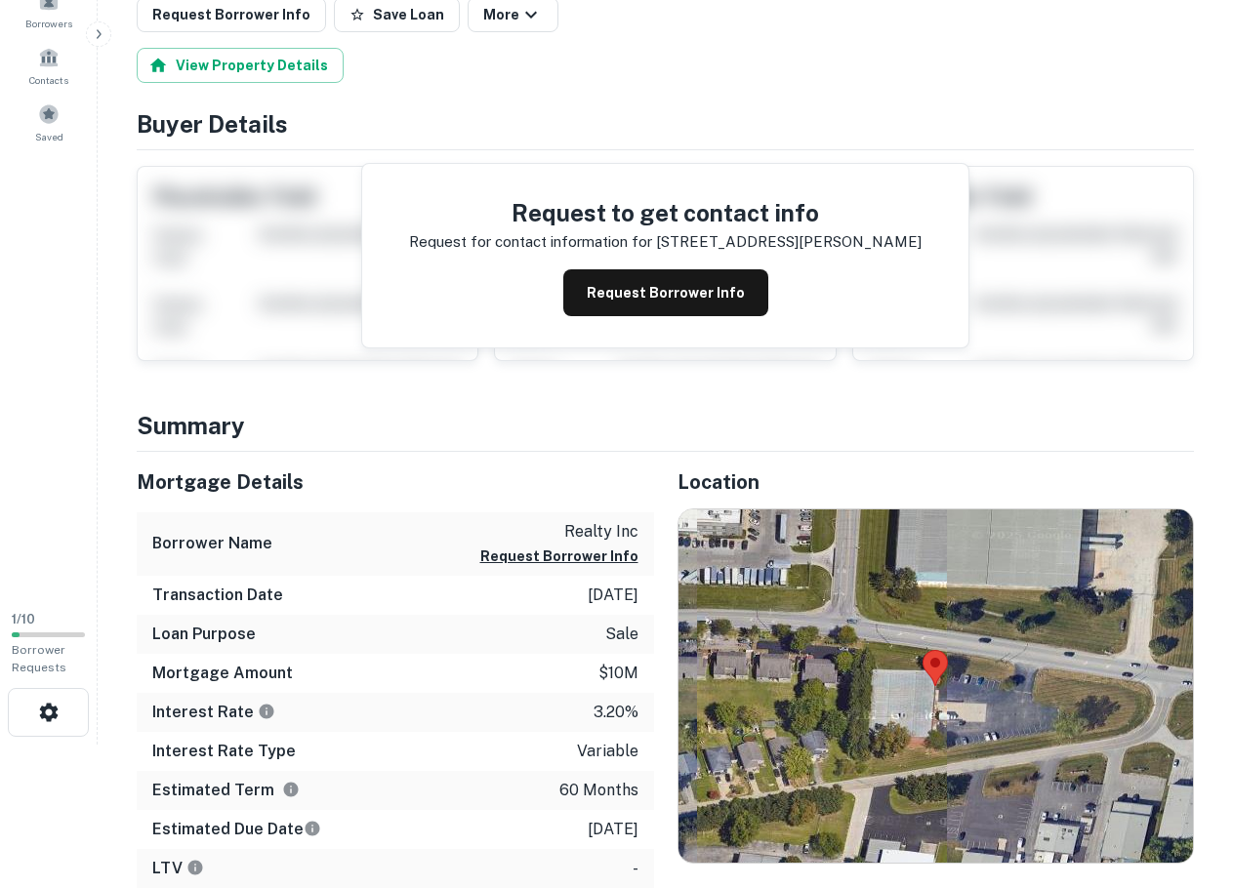
scroll to position [325, 0]
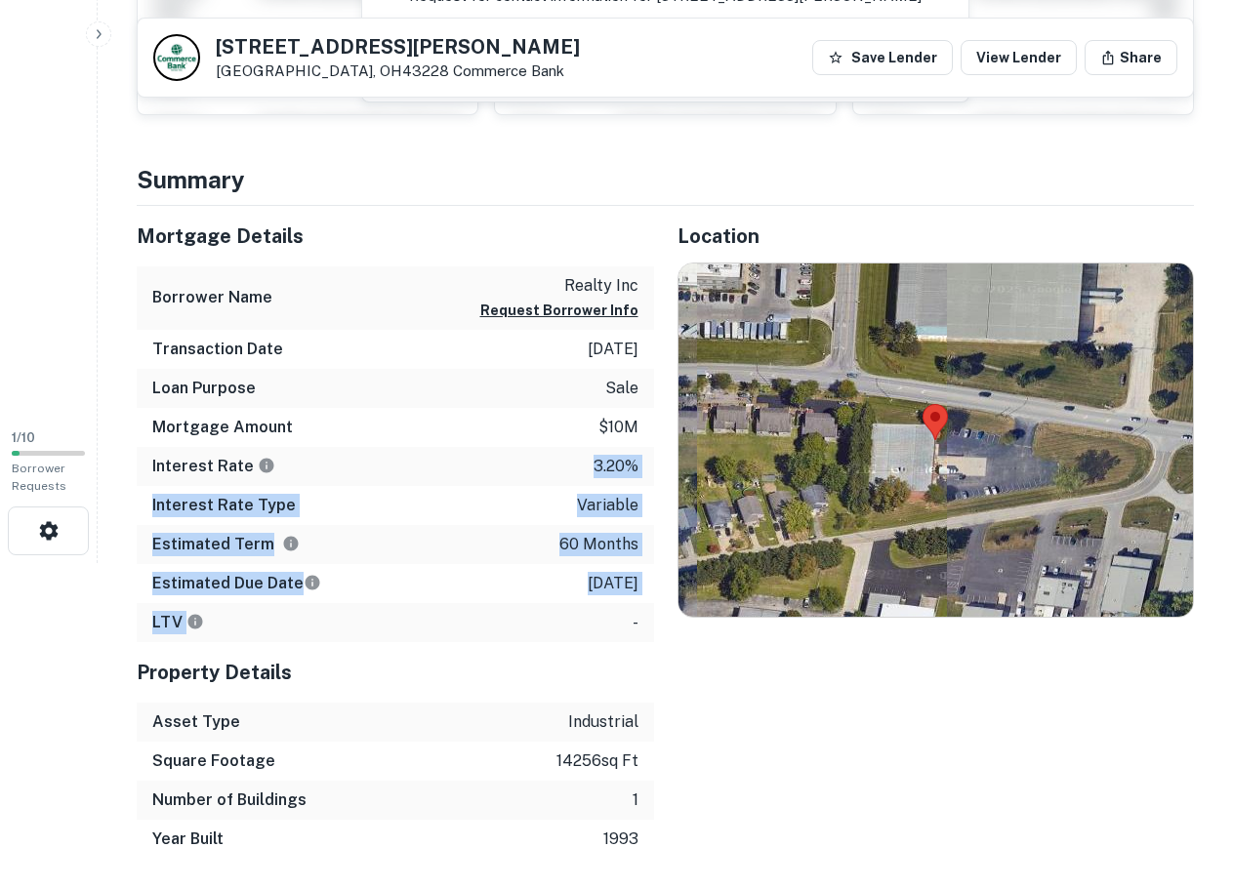
drag, startPoint x: 514, startPoint y: 480, endPoint x: 575, endPoint y: 616, distance: 148.6
click at [575, 616] on div "Mortgage Details Borrower Name realty inc Request Borrower Info Transaction Dat…" at bounding box center [395, 424] width 517 height 436
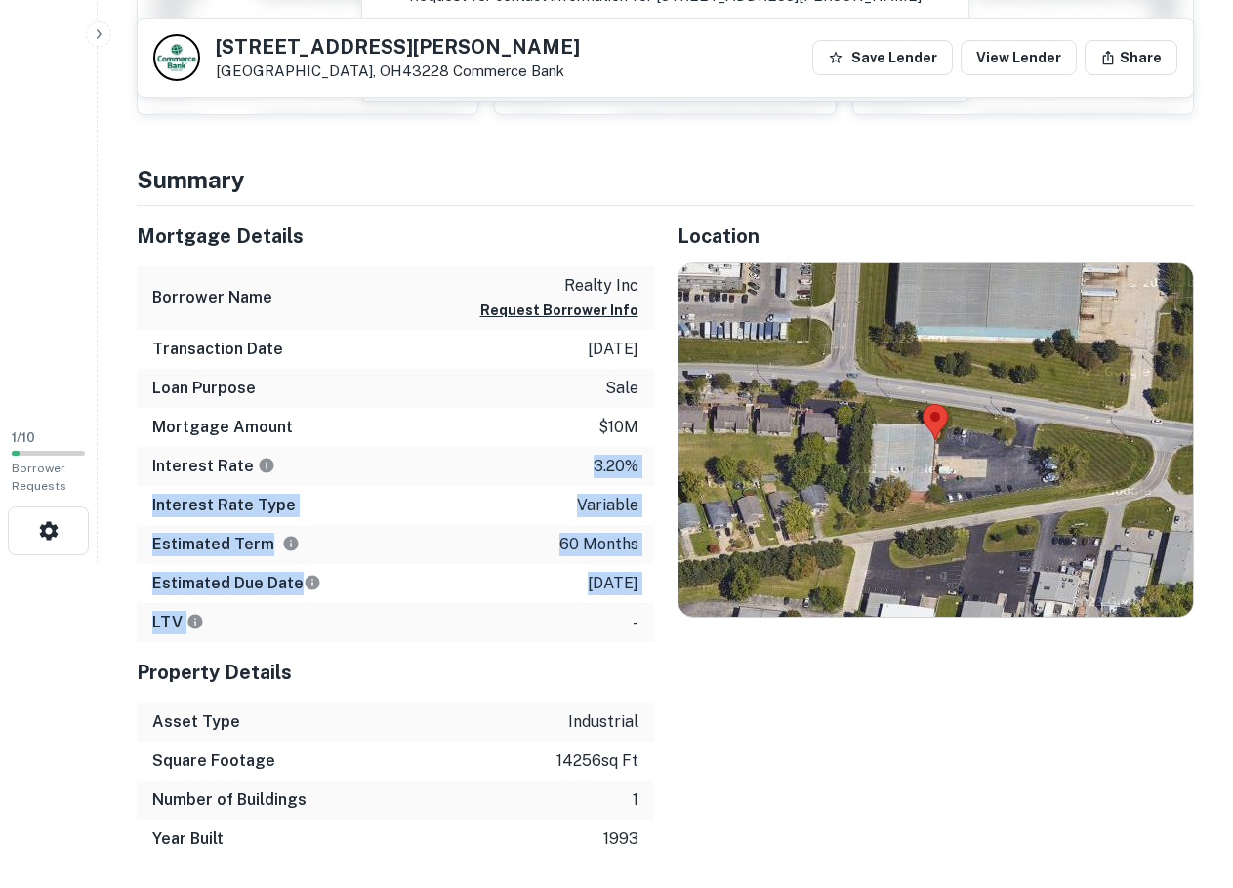
click at [575, 616] on div "LTV -" at bounding box center [395, 622] width 517 height 39
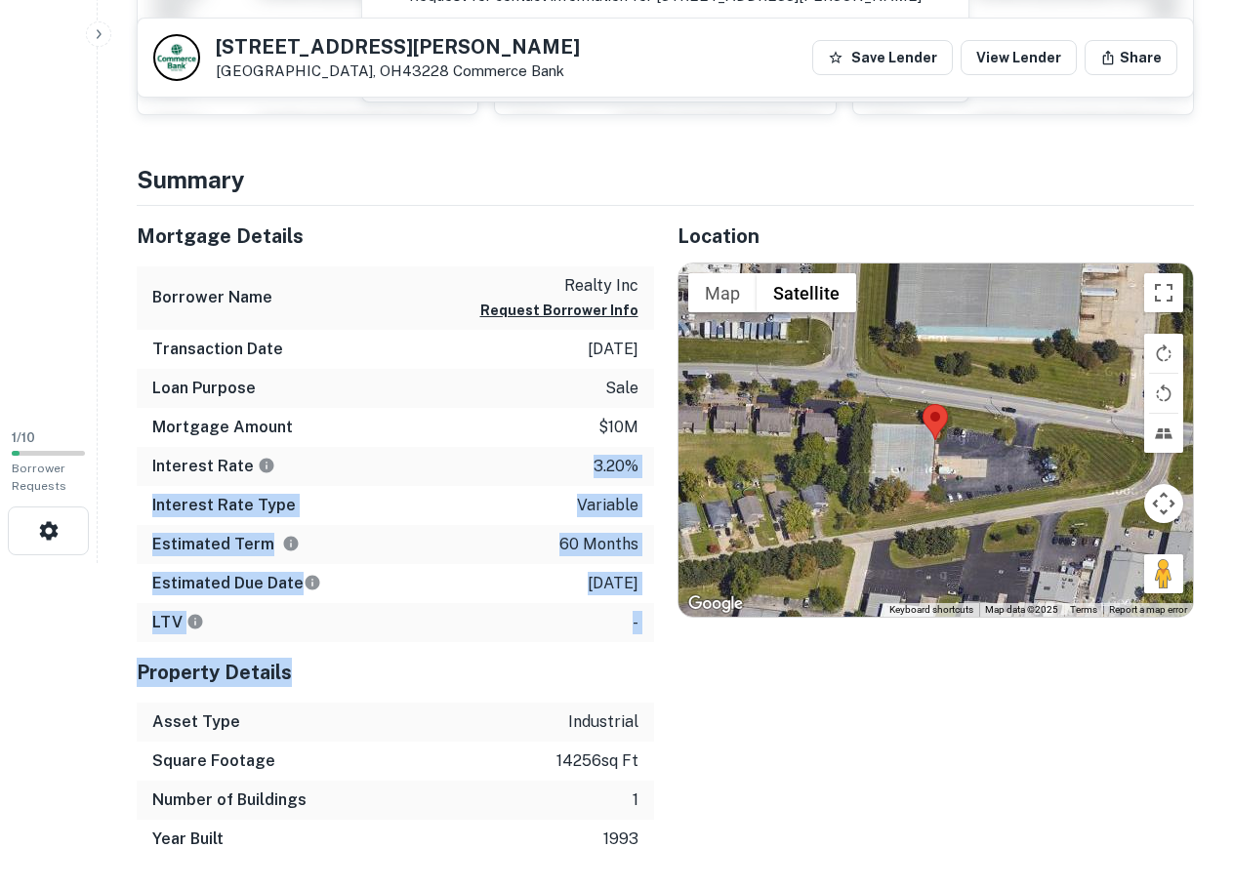
drag, startPoint x: 557, startPoint y: 655, endPoint x: 514, endPoint y: 445, distance: 214.2
click at [514, 445] on div "Mortgage Details Borrower Name realty inc Request Borrower Info Transaction Dat…" at bounding box center [395, 532] width 517 height 653
click at [514, 445] on div "Mortgage Amount $10m" at bounding box center [395, 427] width 517 height 39
drag, startPoint x: 529, startPoint y: 588, endPoint x: 537, endPoint y: 630, distance: 42.7
click at [537, 630] on div "Mortgage Details Borrower Name realty inc Request Borrower Info Transaction Dat…" at bounding box center [395, 424] width 517 height 436
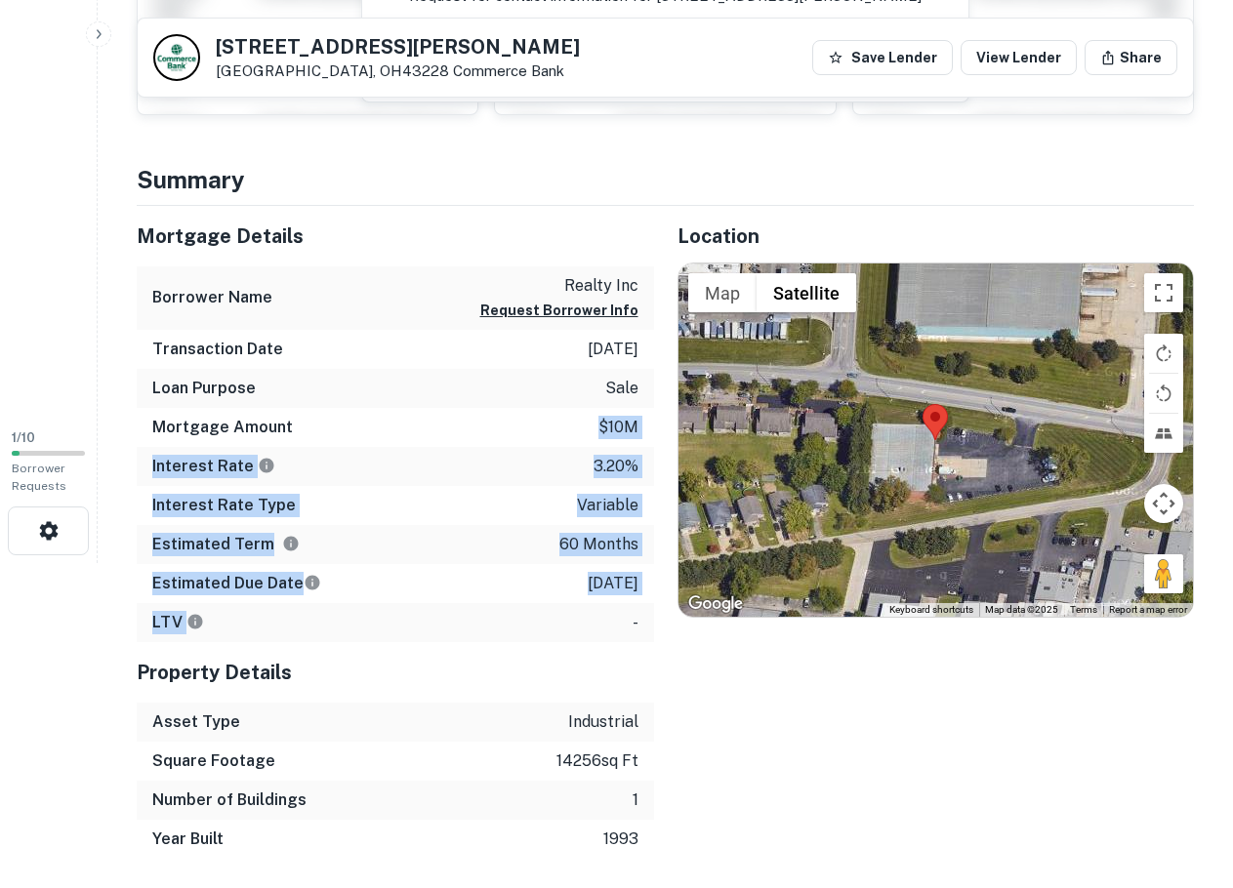
click at [538, 632] on div "LTV -" at bounding box center [395, 622] width 517 height 39
drag, startPoint x: 538, startPoint y: 632, endPoint x: 450, endPoint y: 639, distance: 88.2
click at [450, 639] on div "LTV -" at bounding box center [395, 622] width 517 height 39
drag, startPoint x: 450, startPoint y: 639, endPoint x: 409, endPoint y: 362, distance: 280.2
click at [409, 362] on div "Mortgage Details Borrower Name realty inc Request Borrower Info Transaction Dat…" at bounding box center [395, 424] width 517 height 436
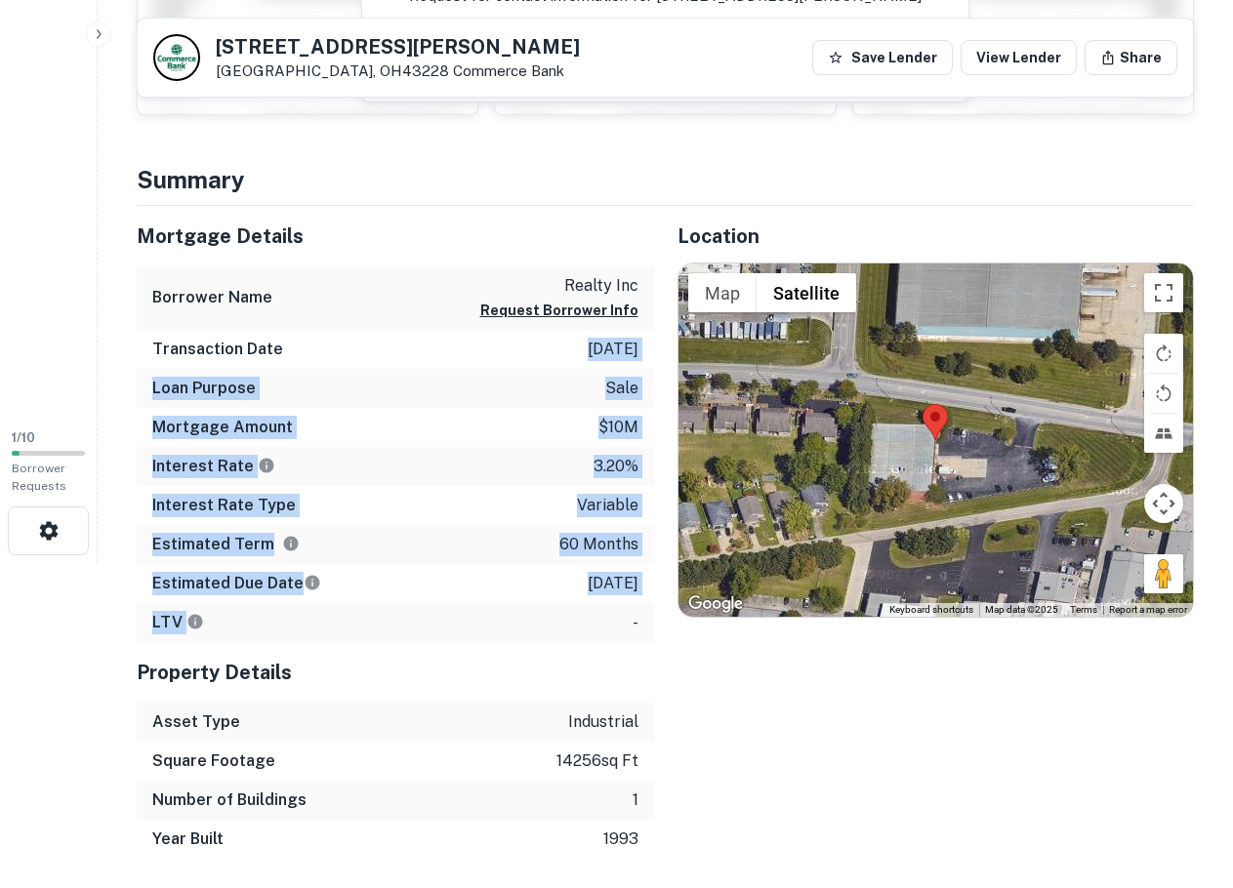
click at [407, 357] on div "Transaction Date 9/16/2020" at bounding box center [395, 349] width 517 height 39
drag, startPoint x: 407, startPoint y: 249, endPoint x: 410, endPoint y: 610, distance: 361.2
click at [410, 610] on div "Mortgage Details Borrower Name realty inc Request Borrower Info Transaction Dat…" at bounding box center [395, 424] width 517 height 436
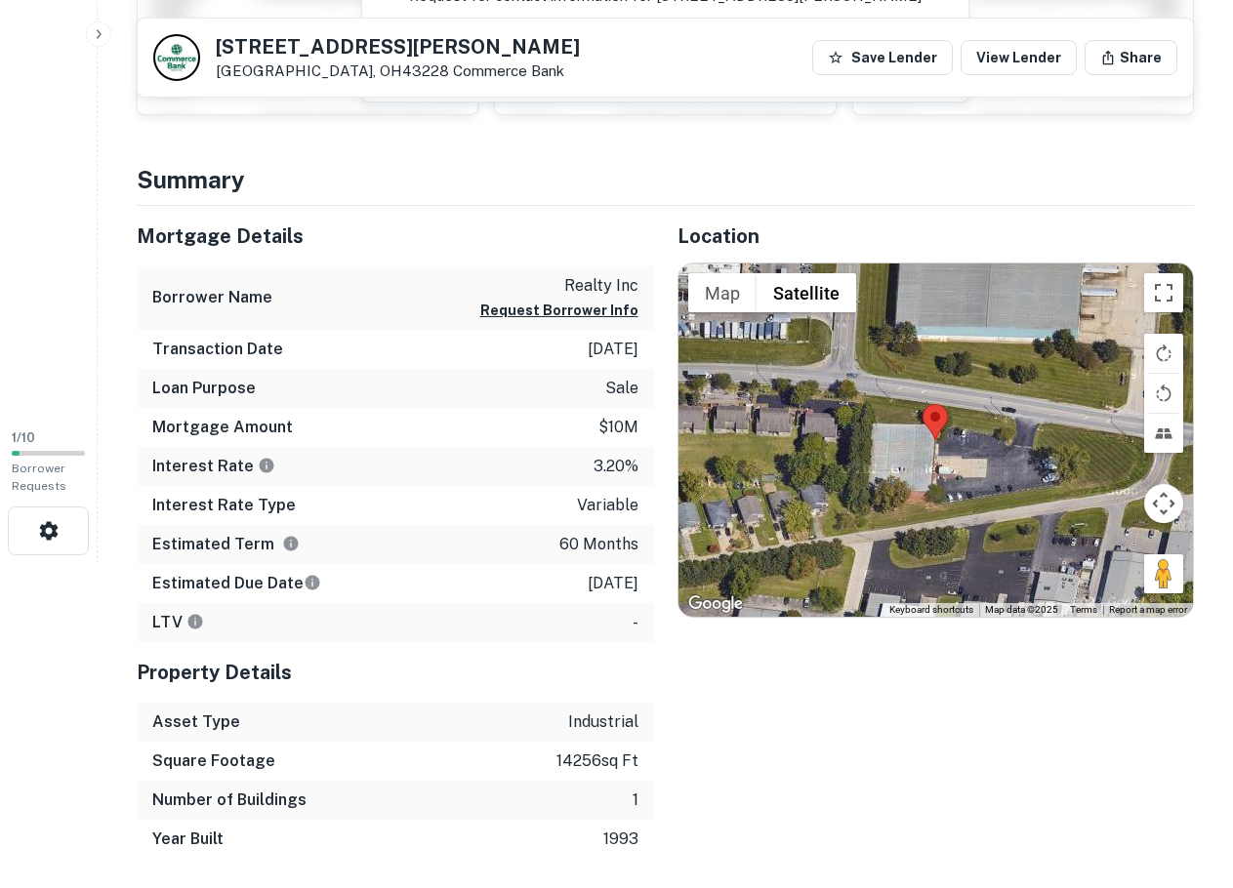
click at [410, 610] on div "LTV -" at bounding box center [395, 622] width 517 height 39
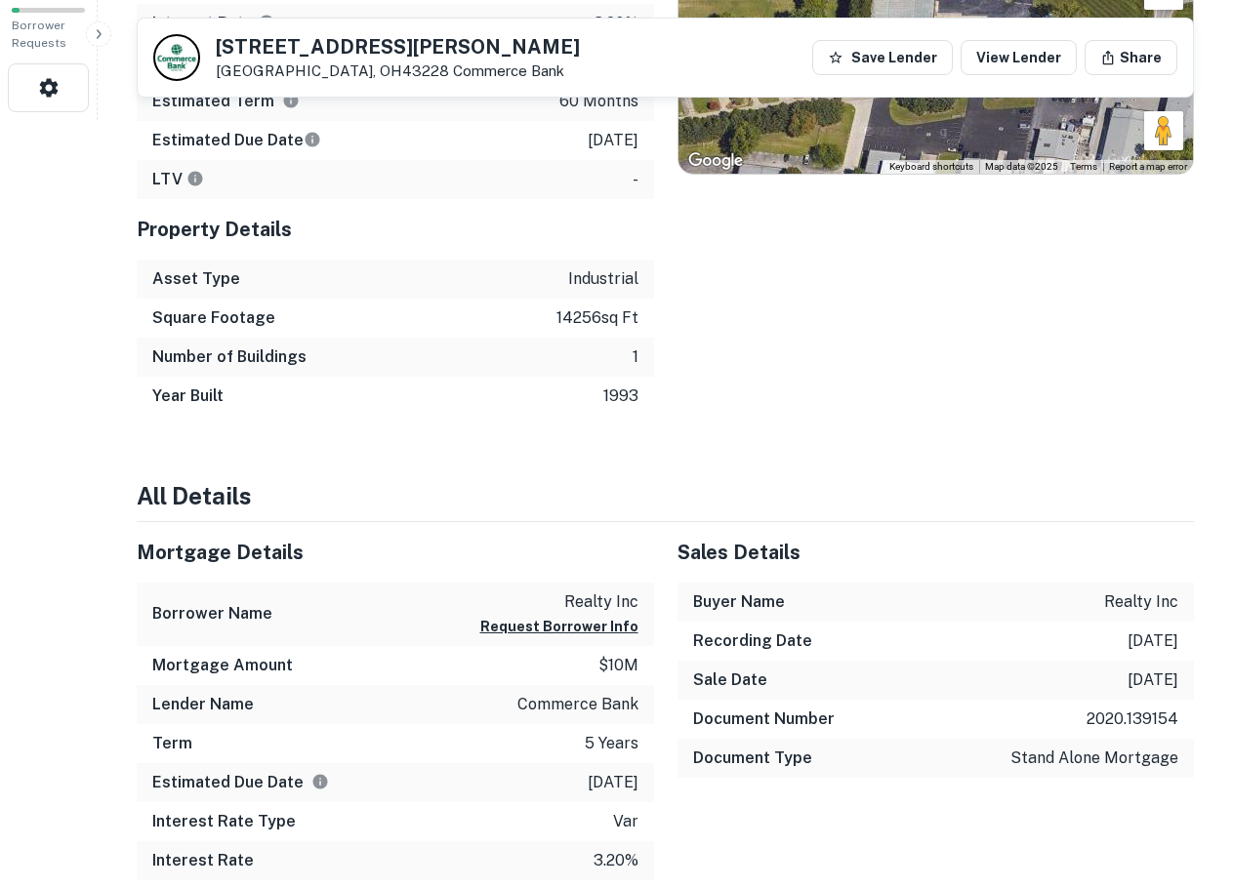
scroll to position [813, 0]
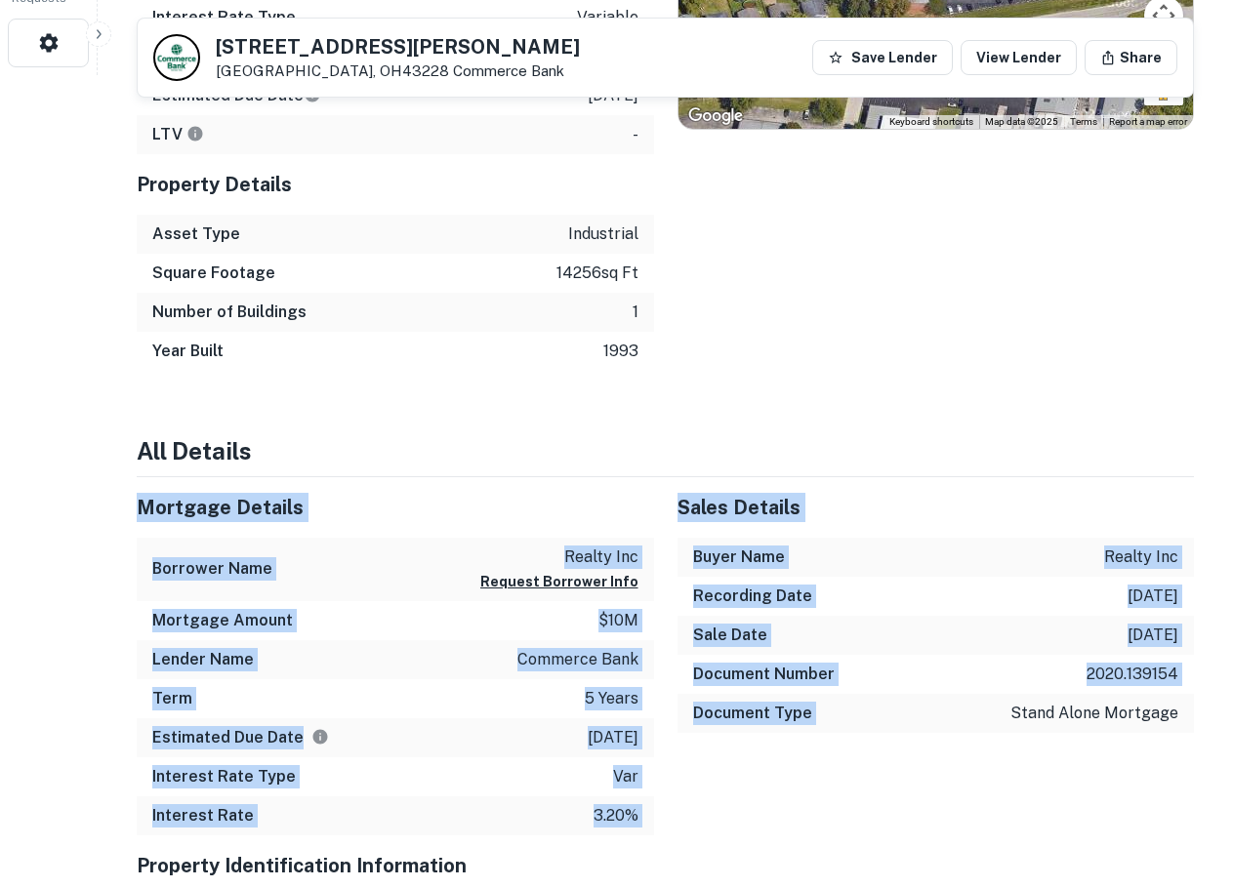
drag, startPoint x: 858, startPoint y: 497, endPoint x: 972, endPoint y: 756, distance: 282.8
click at [972, 756] on div "Sales Details Buyer Name realty inc Recording Date 9/16/2020 Sale Date 5/31/202…" at bounding box center [924, 656] width 541 height 358
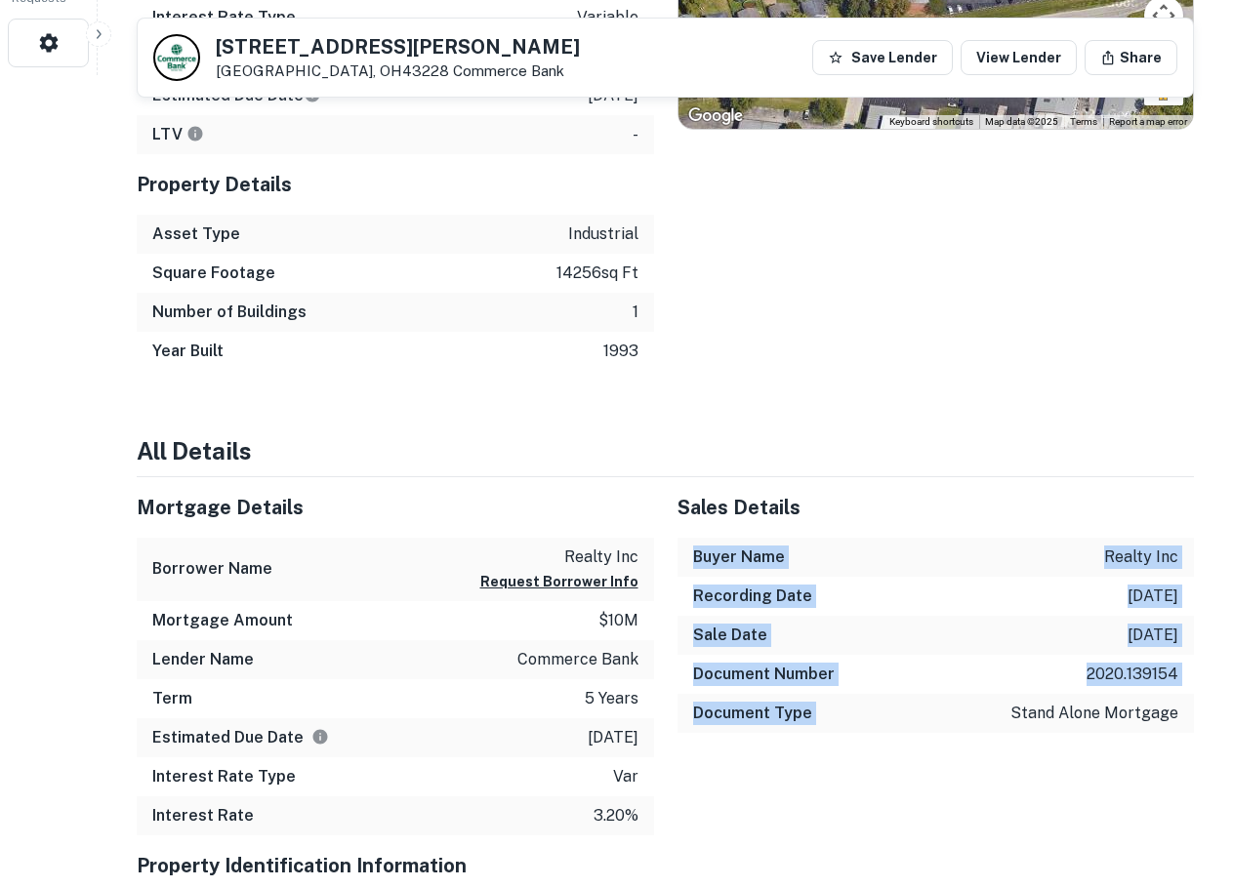
drag, startPoint x: 1009, startPoint y: 801, endPoint x: 932, endPoint y: 473, distance: 336.9
click at [934, 477] on div "Sales Details Buyer Name realty inc Recording Date 9/16/2020 Sale Date 5/31/202…" at bounding box center [924, 656] width 541 height 358
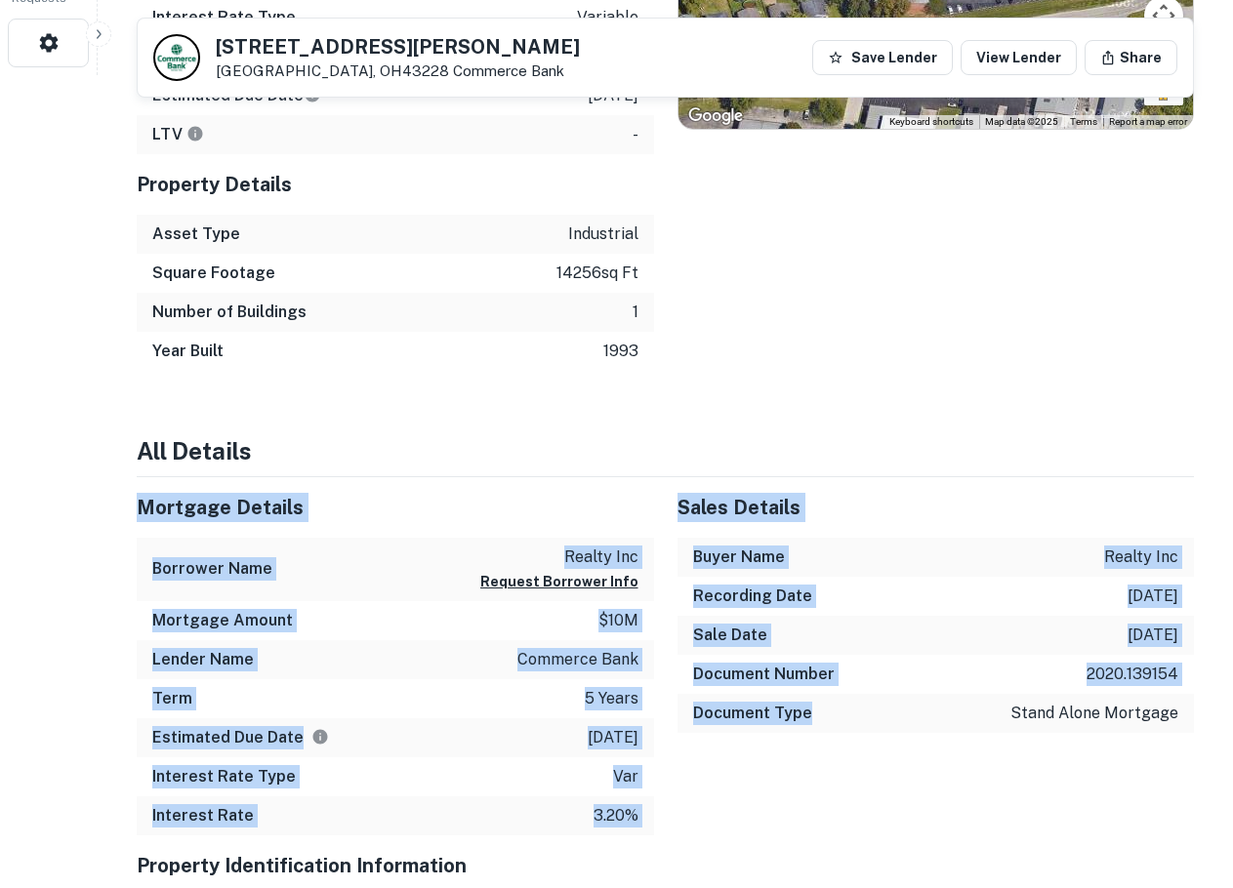
drag, startPoint x: 821, startPoint y: 426, endPoint x: 842, endPoint y: 824, distance: 398.8
click at [842, 824] on div "Sales Details Buyer Name realty inc Recording Date 9/16/2020 Sale Date 5/31/202…" at bounding box center [924, 656] width 541 height 358
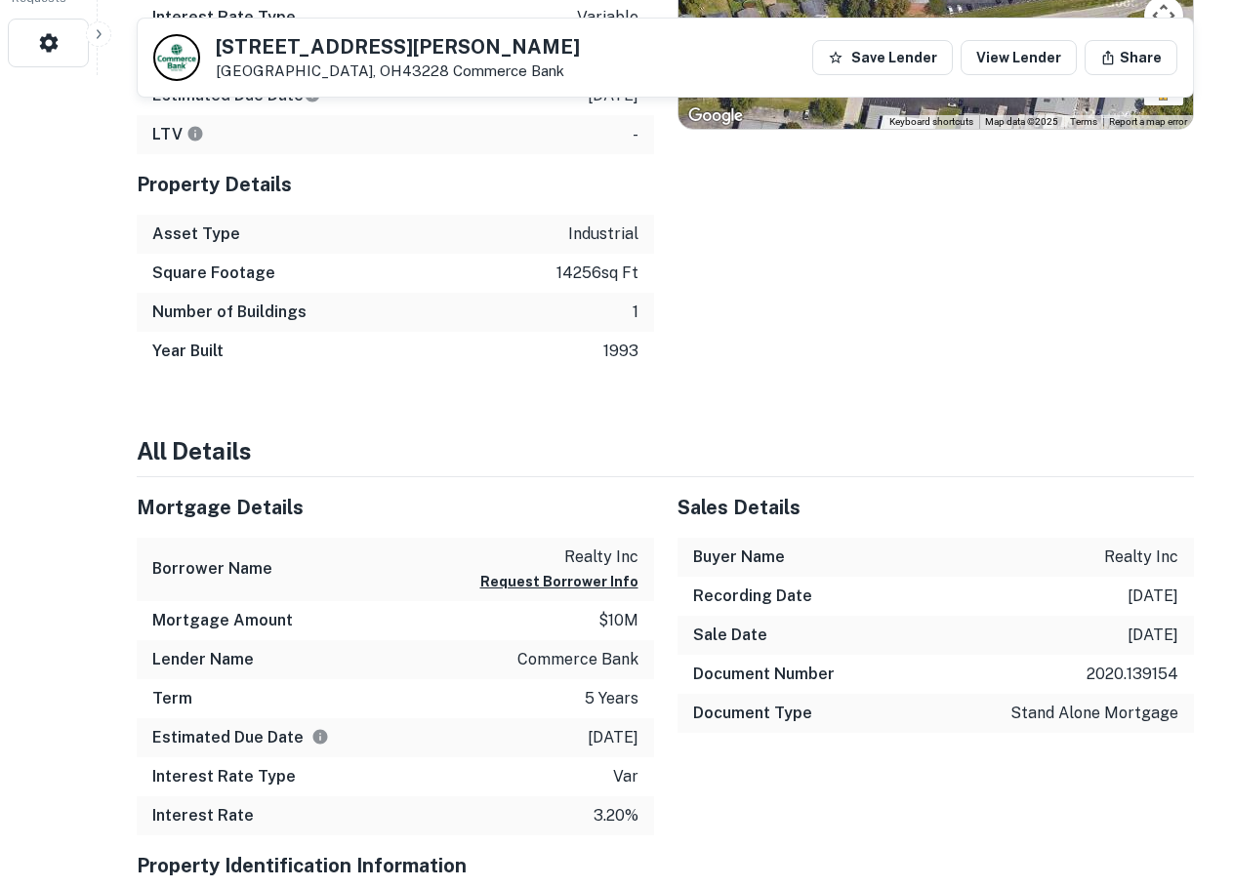
drag, startPoint x: 842, startPoint y: 824, endPoint x: 735, endPoint y: 815, distance: 107.7
click at [734, 835] on div "Sales Details Buyer Name realty inc Recording Date 9/16/2020 Sale Date 5/31/202…" at bounding box center [924, 656] width 541 height 358
